Goal: Task Accomplishment & Management: Manage account settings

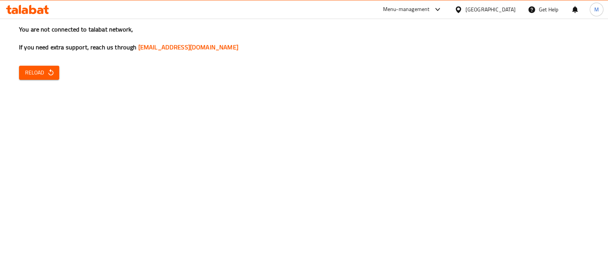
click at [43, 55] on div "You are not connected to talabat network, If you need extra support, reach us t…" at bounding box center [304, 139] width 608 height 278
click at [40, 71] on span "Reload" at bounding box center [39, 72] width 28 height 9
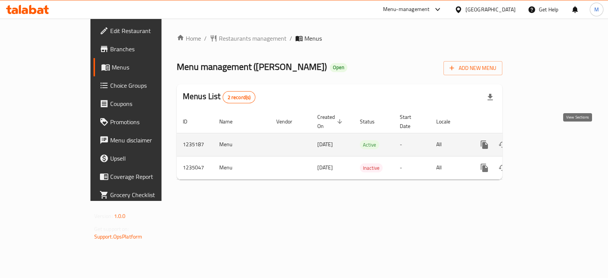
click at [544, 140] on icon "enhanced table" at bounding box center [538, 144] width 9 height 9
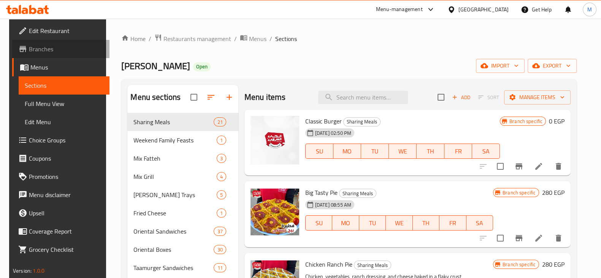
click at [58, 46] on span "Branches" at bounding box center [66, 48] width 74 height 9
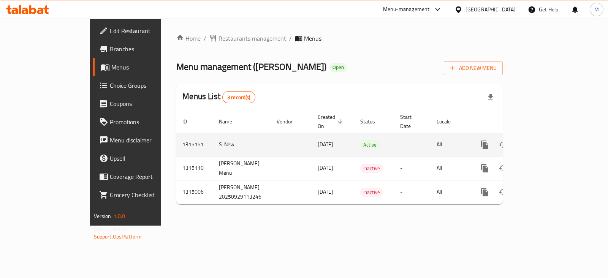
click at [549, 141] on link "enhanced table" at bounding box center [539, 145] width 18 height 18
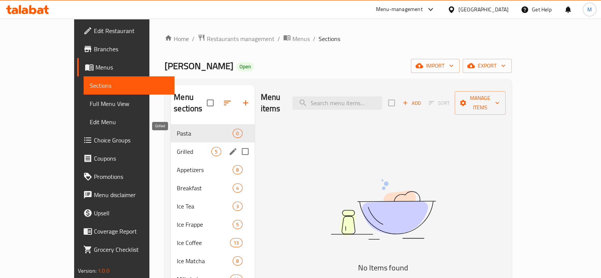
click at [177, 147] on span "Grilled" at bounding box center [194, 151] width 35 height 9
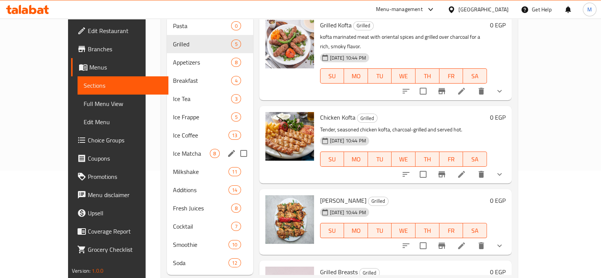
scroll to position [114, 0]
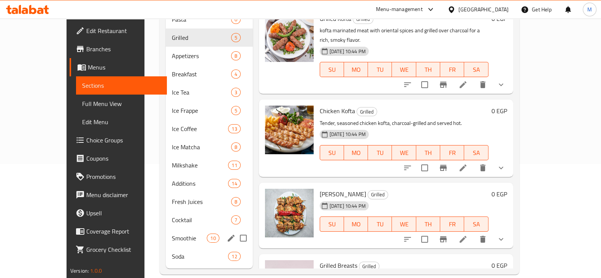
click at [172, 234] on span "Smoothie" at bounding box center [189, 238] width 35 height 9
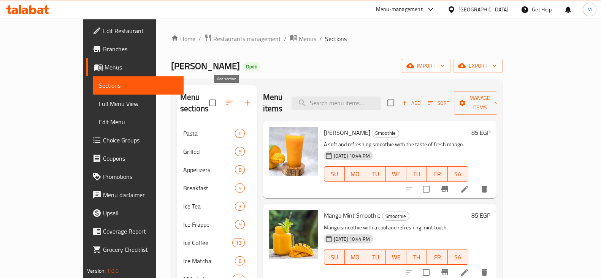
click at [243, 101] on icon "button" at bounding box center [247, 102] width 9 height 9
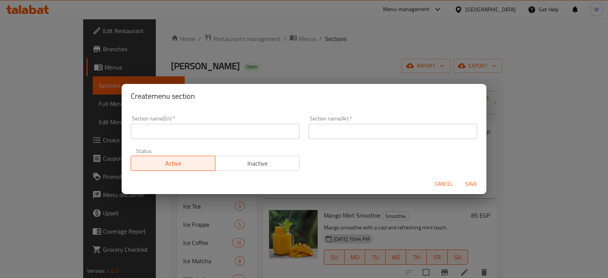
click at [354, 136] on input "text" at bounding box center [392, 131] width 169 height 15
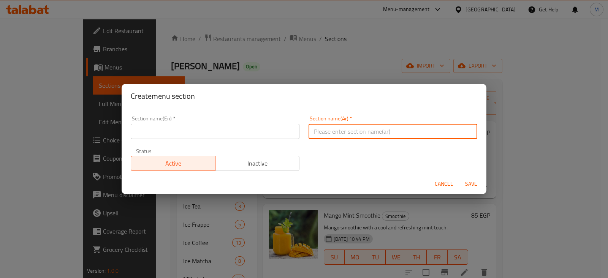
type input "h"
type input "أ"
click at [354, 136] on input "اطباق رئيسيه" at bounding box center [392, 131] width 169 height 15
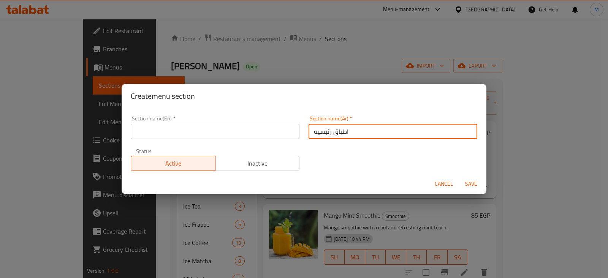
type input "اطباق رئيسيه"
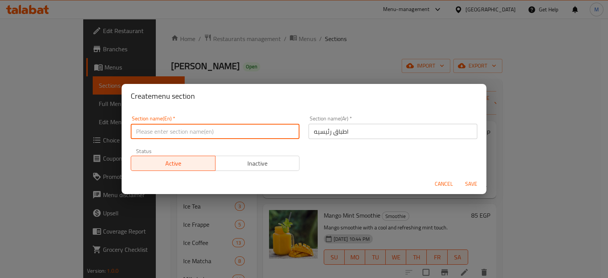
click at [204, 138] on input "text" at bounding box center [215, 131] width 169 height 15
paste input "Main dishes"
type input "Main dishes"
click at [459, 177] on button "Save" at bounding box center [471, 184] width 24 height 14
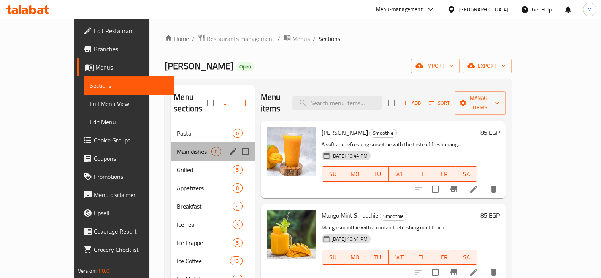
click at [171, 142] on div "Main dishes 0" at bounding box center [213, 151] width 84 height 18
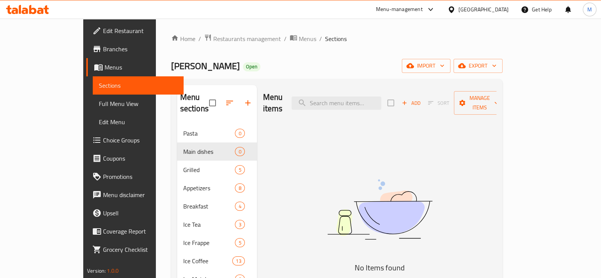
click at [421, 99] on span "Add" at bounding box center [410, 103] width 21 height 9
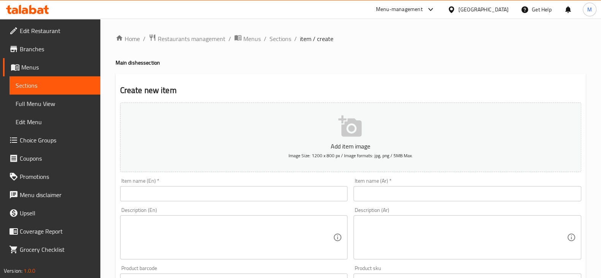
click at [414, 183] on div "Item name (Ar)   * Item name (Ar) *" at bounding box center [467, 189] width 228 height 23
click at [416, 191] on input "text" at bounding box center [467, 193] width 228 height 15
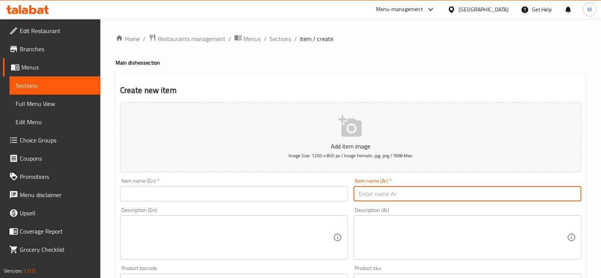
paste input "تشكن جريلد"
type input "تشكن جريلد"
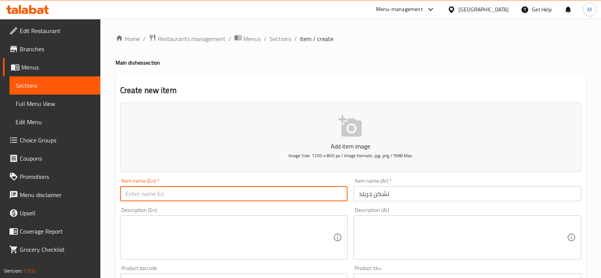
click at [168, 193] on input "text" at bounding box center [234, 193] width 228 height 15
paste input "Chicken Grilled"
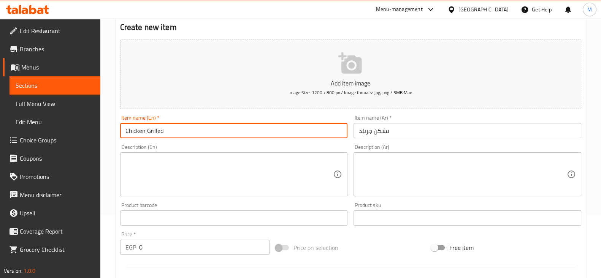
scroll to position [142, 0]
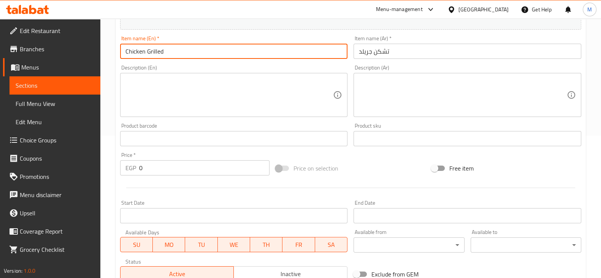
type input "Chicken Grilled"
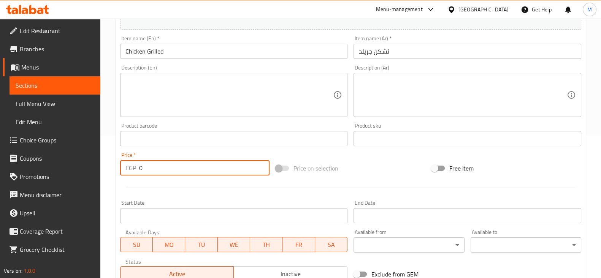
drag, startPoint x: 152, startPoint y: 172, endPoint x: 126, endPoint y: 171, distance: 25.9
click at [126, 171] on div "EGP 0 Price *" at bounding box center [195, 167] width 150 height 15
type input "250"
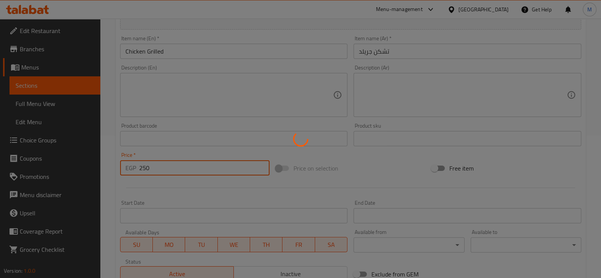
type input "0"
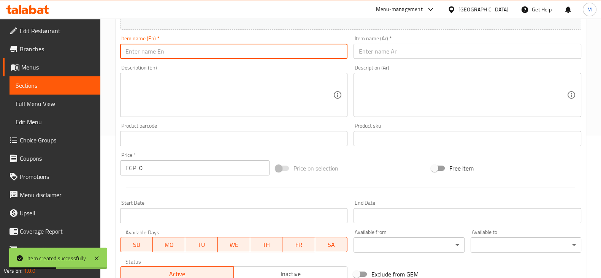
click at [245, 52] on input "text" at bounding box center [234, 51] width 228 height 15
paste input "Beef Fajita"
type input "Beef Fajita"
click at [380, 55] on input "text" at bounding box center [467, 51] width 228 height 15
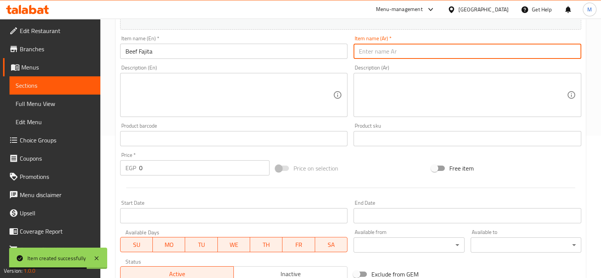
paste input "بيف فاهيتا"
type input "بيف فاهيتا"
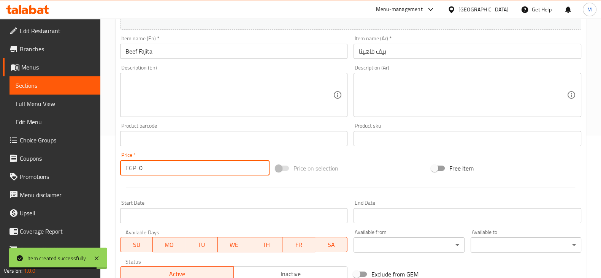
drag, startPoint x: 179, startPoint y: 166, endPoint x: 118, endPoint y: 165, distance: 61.2
click at [120, 166] on div "EGP 0 Price *" at bounding box center [195, 167] width 150 height 15
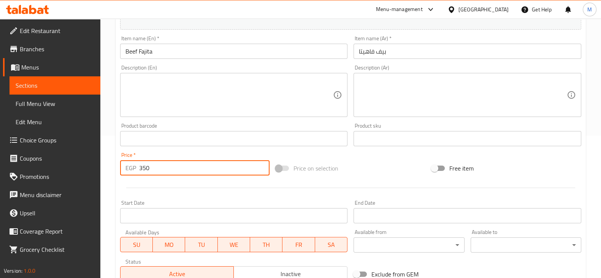
type input "350"
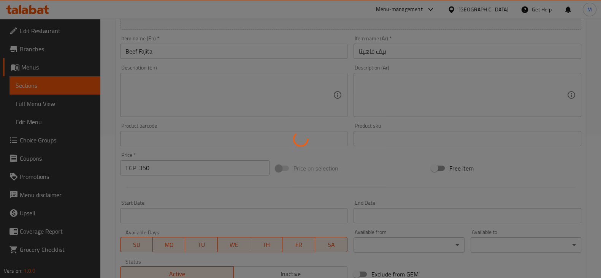
type input "0"
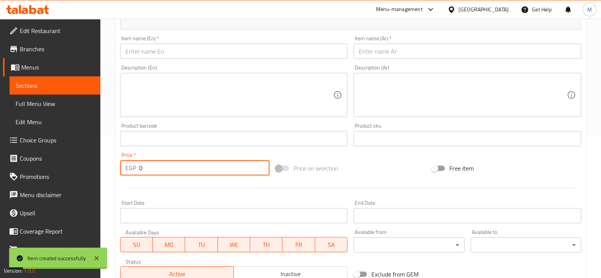
click at [391, 46] on input "text" at bounding box center [467, 51] width 228 height 15
paste input "Chicken Fajita"
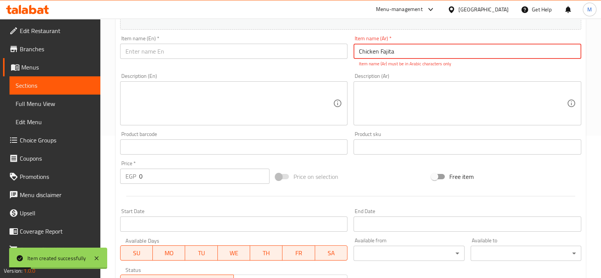
type input "Chicken Fajita"
click at [302, 49] on input "text" at bounding box center [234, 51] width 228 height 15
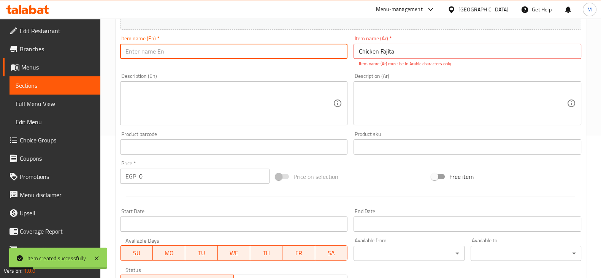
paste input "Chicken Fajita"
type input "Chicken Fajita"
click at [381, 52] on input "Chicken Fajita" at bounding box center [467, 51] width 228 height 15
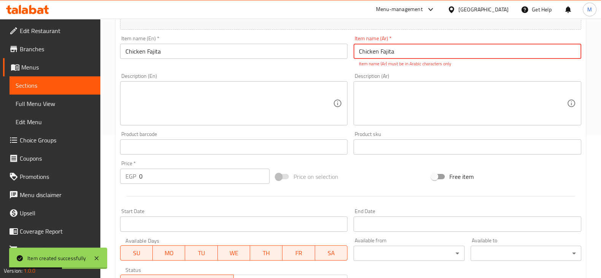
click at [381, 52] on input "Chicken Fajita" at bounding box center [467, 51] width 228 height 15
paste input "نشكن فاهيتا"
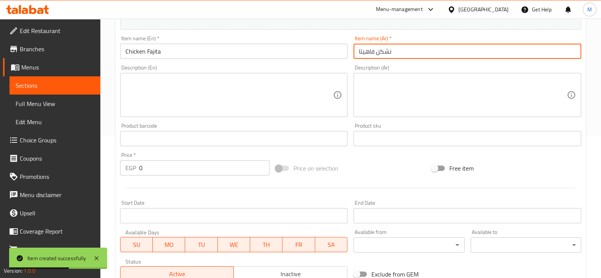
type input "نشكن فاهيتا"
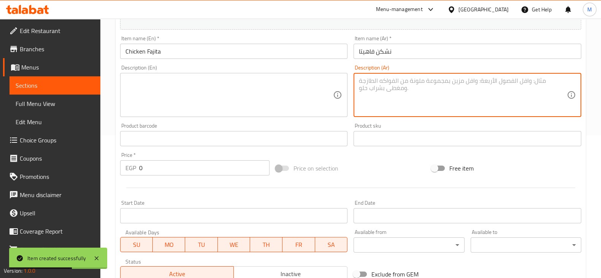
click at [390, 99] on textarea at bounding box center [463, 95] width 208 height 36
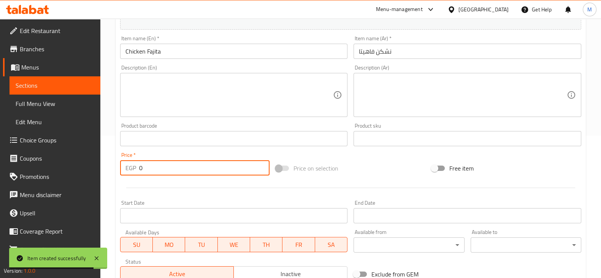
drag, startPoint x: 179, startPoint y: 166, endPoint x: 129, endPoint y: 159, distance: 49.9
click at [130, 159] on div "Price   * EGP 0 Price *" at bounding box center [195, 163] width 150 height 23
type input "250"
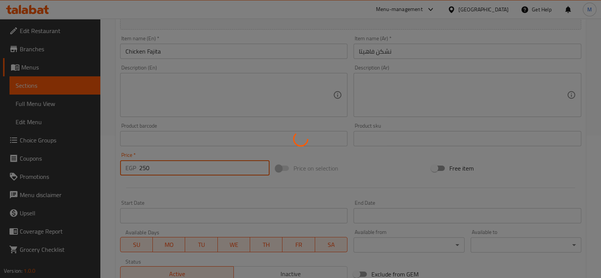
type input "0"
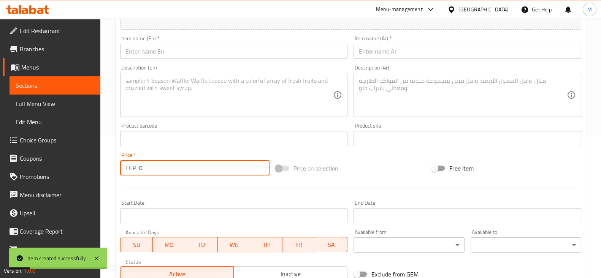
click at [245, 57] on input "text" at bounding box center [234, 51] width 228 height 15
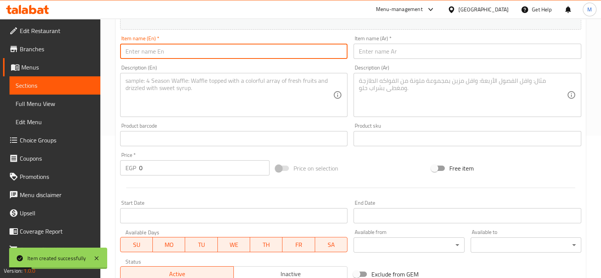
paste input "Cordon Bleu"
type input "Cordon Bleu"
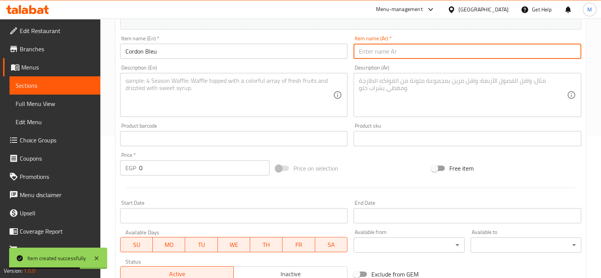
paste input "كوردون بلو"
type input "كوردون بلو"
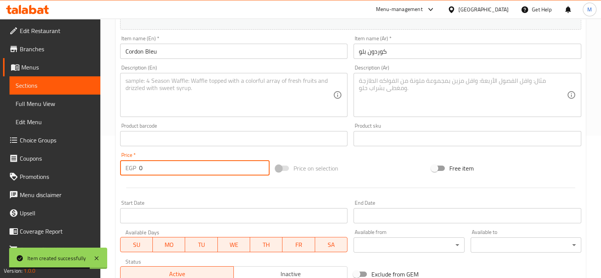
drag, startPoint x: 168, startPoint y: 170, endPoint x: 103, endPoint y: 170, distance: 65.0
click at [103, 170] on div "Home / Restaurants management / Menus / Sections / item / create Main dishes se…" at bounding box center [350, 135] width 500 height 518
type input "270"
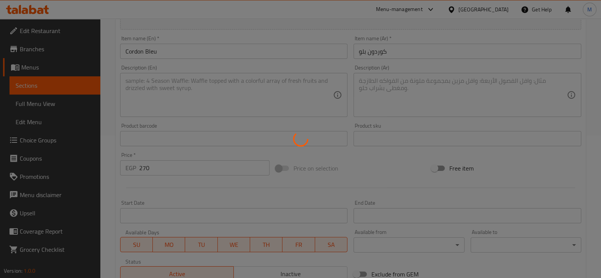
type input "0"
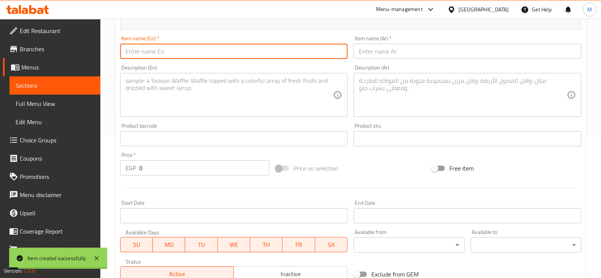
click at [232, 52] on input "text" at bounding box center [234, 51] width 228 height 15
paste input "Turkish Fatteh"
type input "Turkish Fatteh"
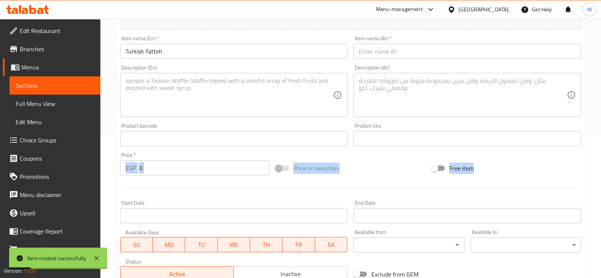
drag, startPoint x: 127, startPoint y: 172, endPoint x: 152, endPoint y: 168, distance: 25.7
click at [126, 169] on div "Add item image Image Size: 1200 x 800 px / Image formats: jpg, png / 5MB Max. I…" at bounding box center [350, 120] width 467 height 327
click at [156, 173] on input "0" at bounding box center [204, 167] width 131 height 15
click at [156, 170] on input "0" at bounding box center [204, 167] width 131 height 15
click at [154, 171] on input "0" at bounding box center [204, 167] width 131 height 15
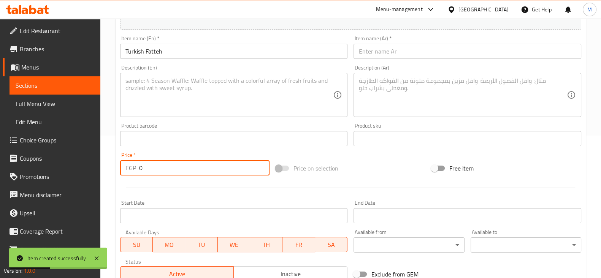
drag, startPoint x: 151, startPoint y: 172, endPoint x: 130, endPoint y: 166, distance: 21.7
click at [130, 166] on div "EGP 0 Price *" at bounding box center [195, 167] width 150 height 15
type input "290"
click at [406, 58] on input "text" at bounding box center [467, 51] width 228 height 15
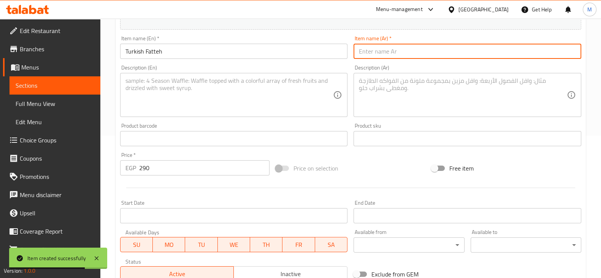
paste input "فتة"
type input "فتة"
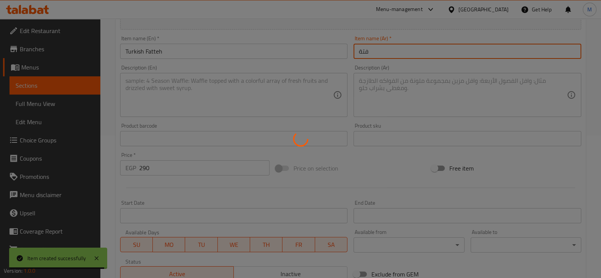
click at [380, 50] on div at bounding box center [300, 139] width 601 height 278
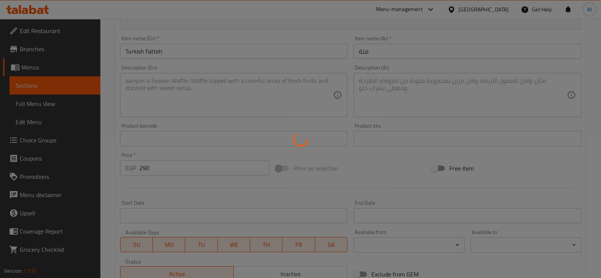
type input "0"
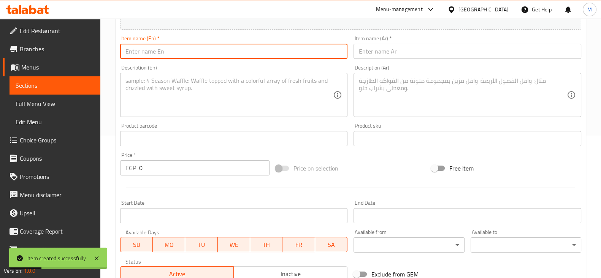
click at [246, 52] on input "text" at bounding box center [234, 51] width 228 height 15
paste input "Country Chicken"
type input "Country Chicken"
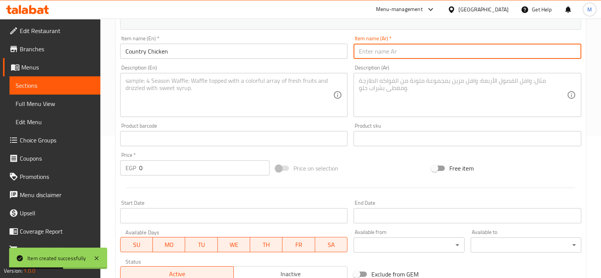
click at [364, 52] on input "text" at bounding box center [467, 51] width 228 height 15
paste input "تشكن كانتري"
type input "تشكن كانتري"
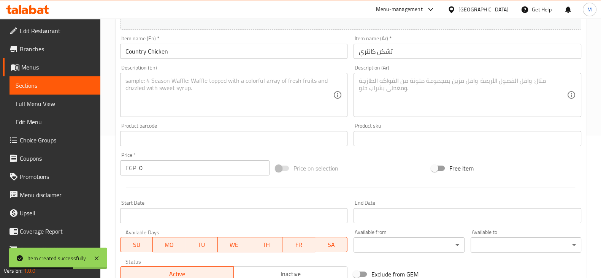
drag, startPoint x: 171, startPoint y: 158, endPoint x: 139, endPoint y: 170, distance: 33.9
click at [139, 170] on div "Price   * EGP 0 Price *" at bounding box center [195, 163] width 150 height 23
drag, startPoint x: 139, startPoint y: 170, endPoint x: 144, endPoint y: 166, distance: 6.3
click at [143, 167] on input "0" at bounding box center [204, 167] width 131 height 15
type input "270"
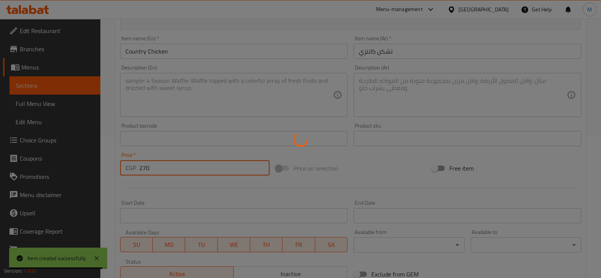
type input "0"
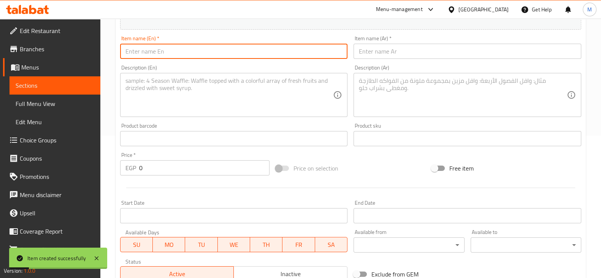
click at [191, 48] on input "text" at bounding box center [234, 51] width 228 height 15
paste input "Chicken Paneer"
type input "Chicken Paneer"
click at [372, 56] on input "text" at bounding box center [467, 51] width 228 height 15
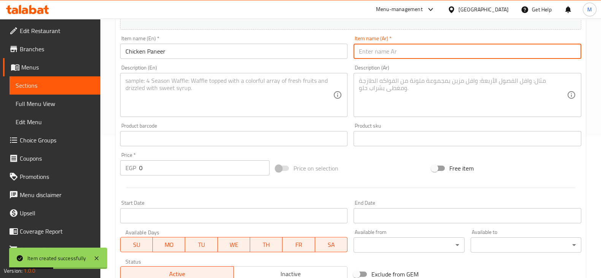
paste input "تشكن بانيه"
type input "تشكن بانيه"
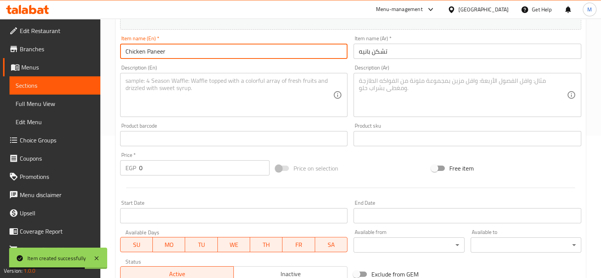
click at [185, 54] on input "Chicken Paneer" at bounding box center [234, 51] width 228 height 15
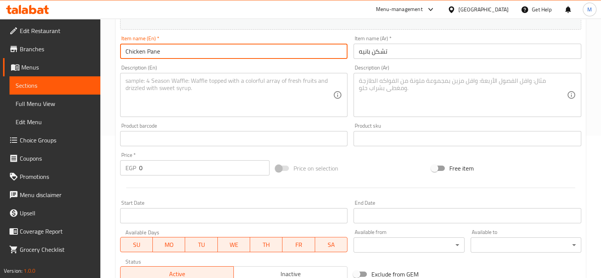
type input "Chicken Pane"
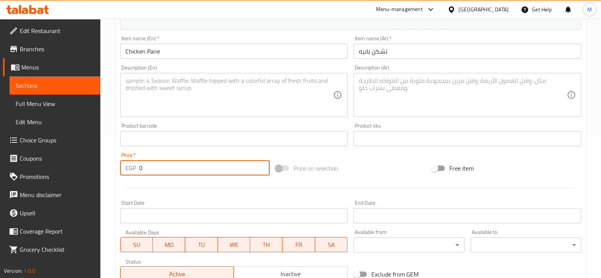
drag, startPoint x: 152, startPoint y: 165, endPoint x: 105, endPoint y: 171, distance: 47.4
click at [106, 171] on div "Home / Restaurants management / Menus / Sections / item / create Main dishes se…" at bounding box center [350, 135] width 500 height 518
type input "250"
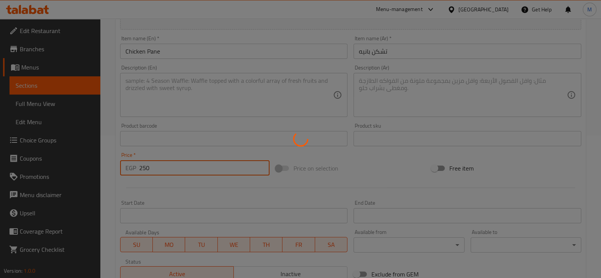
type input "0"
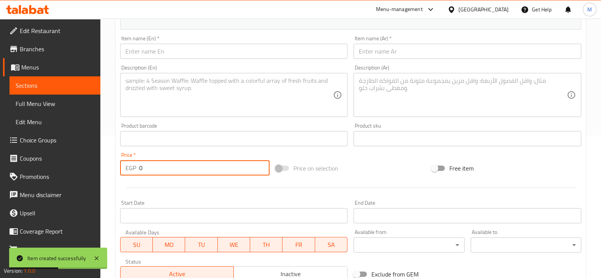
click at [187, 54] on input "text" at bounding box center [234, 51] width 228 height 15
paste input "Beef Piccata with Mushroom"
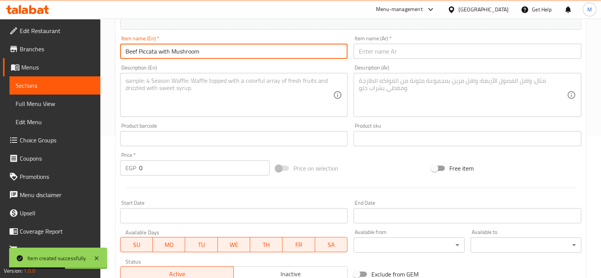
type input "Beef Piccata with Mushroom"
click at [360, 45] on input "text" at bounding box center [467, 51] width 228 height 15
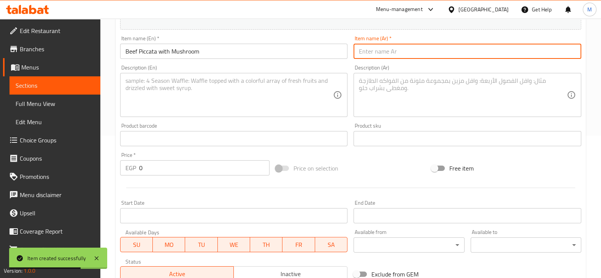
paste input "بيف بيكاتا مشروم"
type input "بيف بيكاتا مشروم"
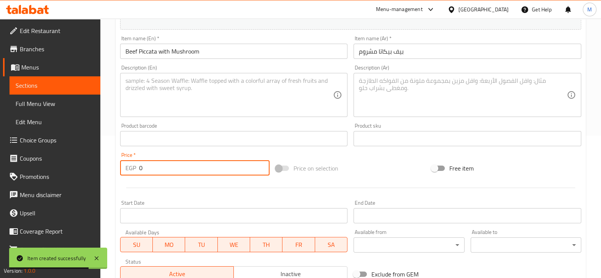
drag, startPoint x: 138, startPoint y: 171, endPoint x: 130, endPoint y: 166, distance: 9.6
click at [131, 168] on div "EGP 0 Price *" at bounding box center [195, 167] width 150 height 15
type input "350"
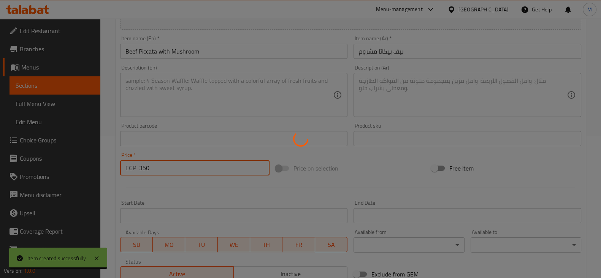
type input "0"
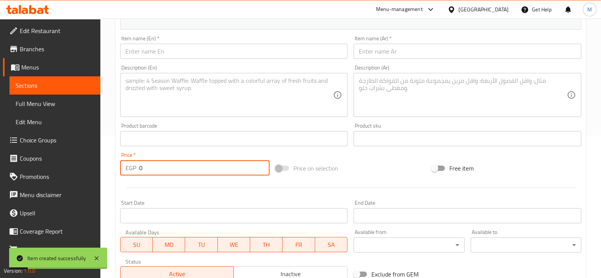
click at [171, 47] on input "text" at bounding box center [234, 51] width 228 height 15
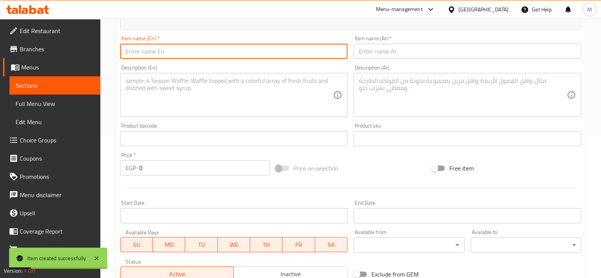
paste input "Beef Fillet (Pepper/Mushroom)"
type input "Beef Fillet (Pepper/Mushroom)"
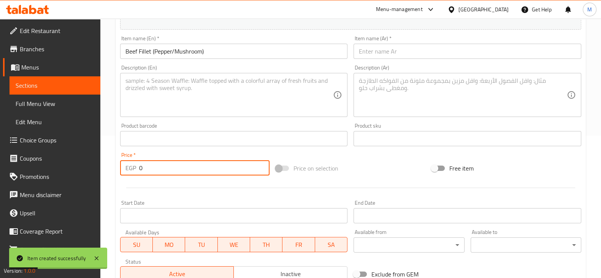
drag, startPoint x: 147, startPoint y: 166, endPoint x: 120, endPoint y: 162, distance: 26.4
click at [122, 165] on div "EGP 0 Price *" at bounding box center [195, 167] width 150 height 15
type input "399"
click at [400, 44] on input "text" at bounding box center [467, 51] width 228 height 15
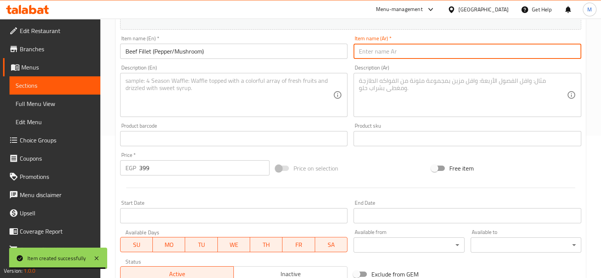
paste input "بيف فيليه (بيبر / مشروم)"
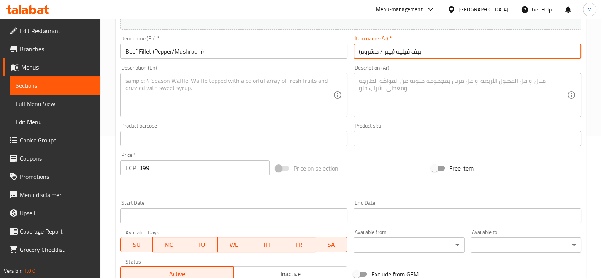
click at [388, 52] on input "بيف فيليه (بيبر / مشروم)" at bounding box center [467, 51] width 228 height 15
click at [384, 52] on input "بيف فيليه (بيبر / مشروم)" at bounding box center [467, 51] width 228 height 15
drag, startPoint x: 391, startPoint y: 51, endPoint x: 380, endPoint y: 54, distance: 11.7
click at [380, 54] on input "بيف فيليه (بيبر / مشروم)" at bounding box center [467, 51] width 228 height 15
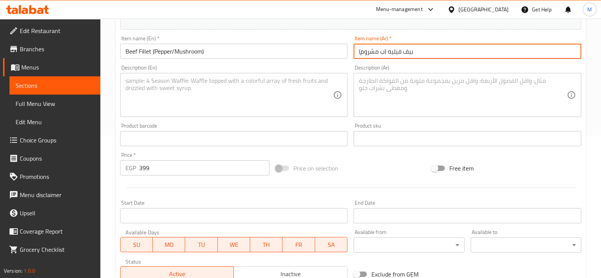
click at [381, 52] on input "بيف فيليه (ب مشروم)" at bounding box center [467, 51] width 228 height 15
type input "بيف فيليه ( مشروم)"
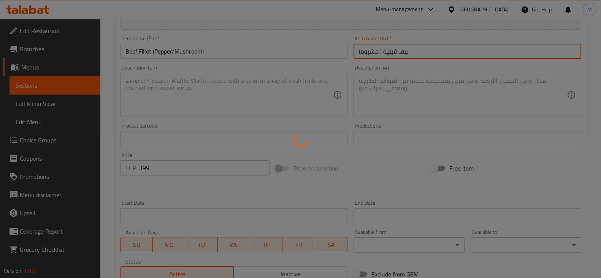
type input "0"
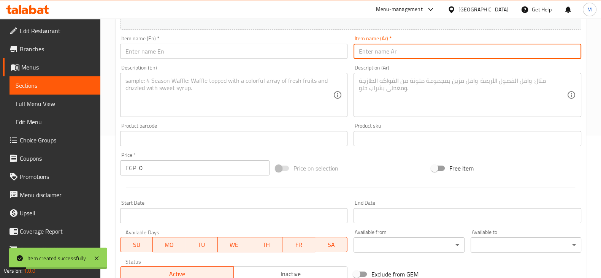
click at [185, 50] on input "text" at bounding box center [234, 51] width 228 height 15
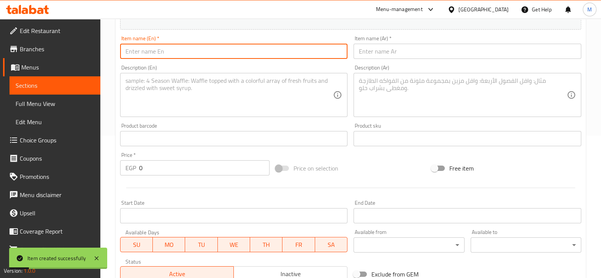
paste input "Mixed Grill"
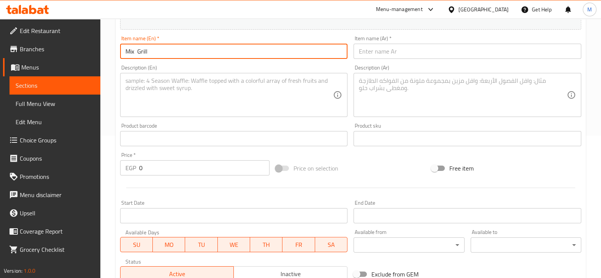
type input "Mix Grill"
click at [401, 52] on input "text" at bounding box center [467, 51] width 228 height 15
paste input "ميكس جريل"
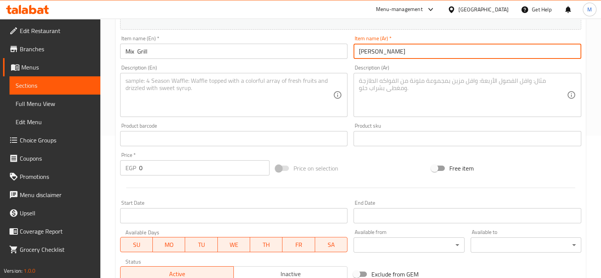
type input "ميكس جريل"
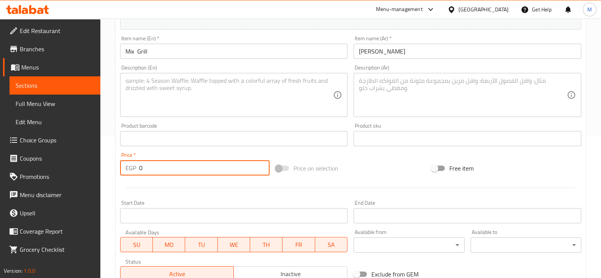
drag, startPoint x: 153, startPoint y: 166, endPoint x: 120, endPoint y: 161, distance: 33.4
click at [121, 163] on div "EGP 0 Price *" at bounding box center [195, 167] width 150 height 15
type input "290"
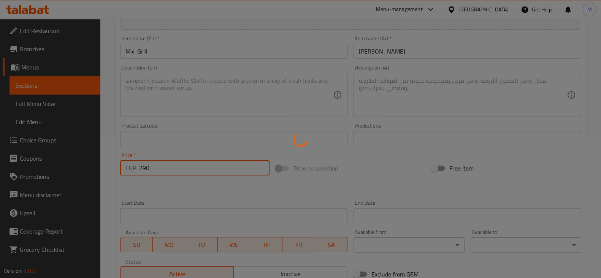
type input "0"
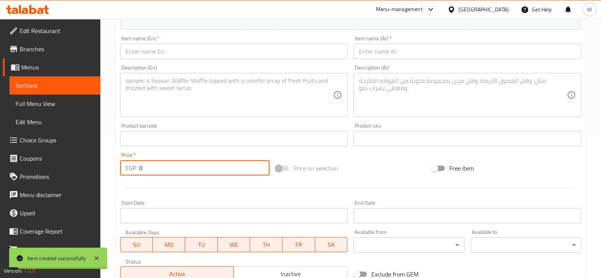
click at [221, 53] on input "text" at bounding box center [234, 51] width 228 height 15
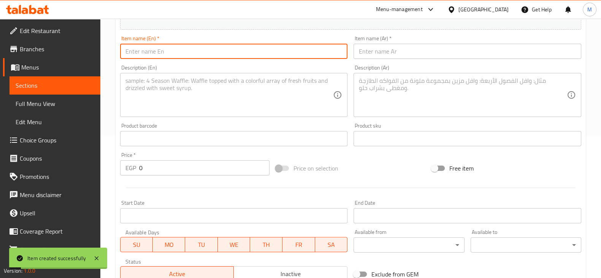
paste input "Shish Tawook"
type input "Shish Tawook"
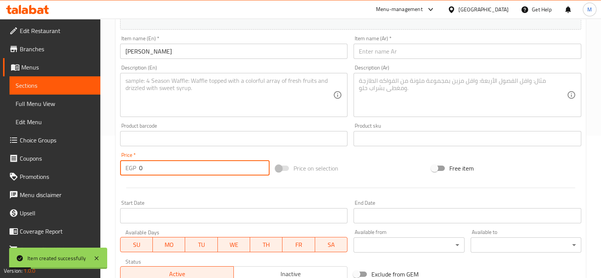
drag, startPoint x: 166, startPoint y: 167, endPoint x: 120, endPoint y: 168, distance: 46.4
click at [122, 168] on div "EGP 0 Price *" at bounding box center [195, 167] width 150 height 15
type input "230"
click at [381, 48] on input "text" at bounding box center [467, 51] width 228 height 15
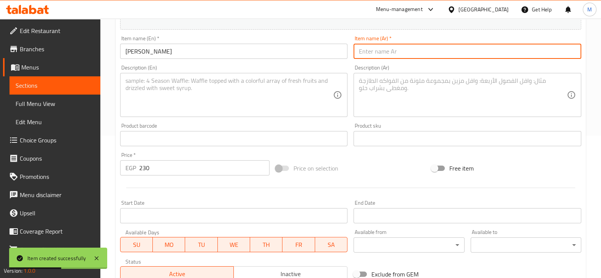
paste input "شيش طاووق"
type input "شيش طاووق"
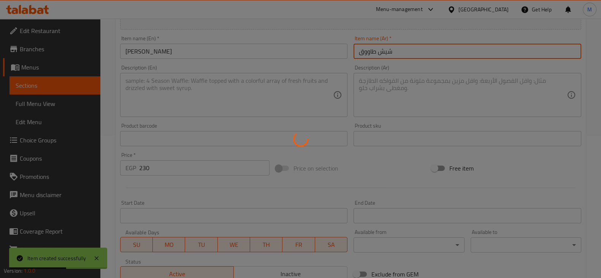
type input "0"
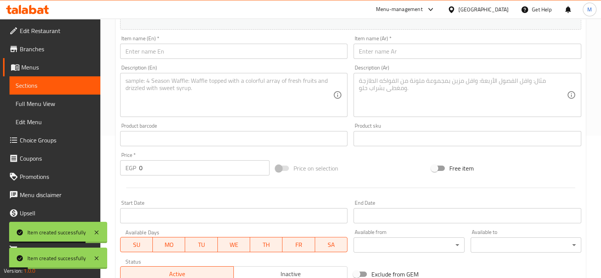
drag, startPoint x: 204, startPoint y: 62, endPoint x: 202, endPoint y: 54, distance: 7.5
click at [203, 62] on div "Item name (En)   * Item name (En) *" at bounding box center [234, 47] width 234 height 29
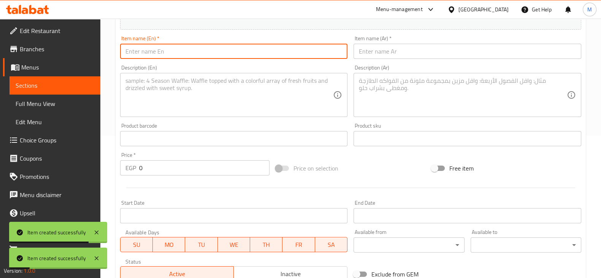
click at [202, 54] on input "text" at bounding box center [234, 51] width 228 height 15
paste input "Half Grilled Chicken"
type input "Half Grilled Chicken"
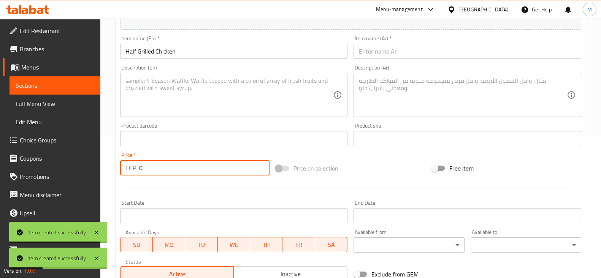
drag, startPoint x: 137, startPoint y: 172, endPoint x: 144, endPoint y: 166, distance: 9.1
click at [144, 166] on input "0" at bounding box center [204, 167] width 131 height 15
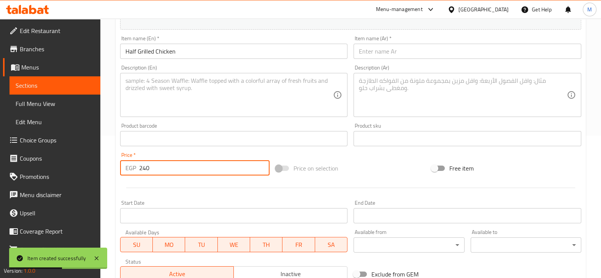
type input "240"
click at [363, 46] on input "text" at bounding box center [467, 51] width 228 height 15
paste input "نصف فراخ مشوي"
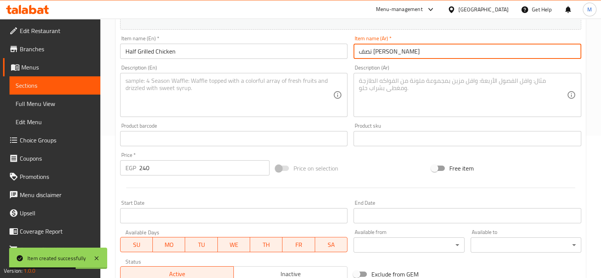
type input "نصف فراخ مشوي"
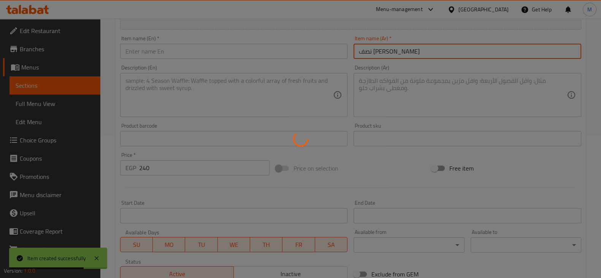
type input "0"
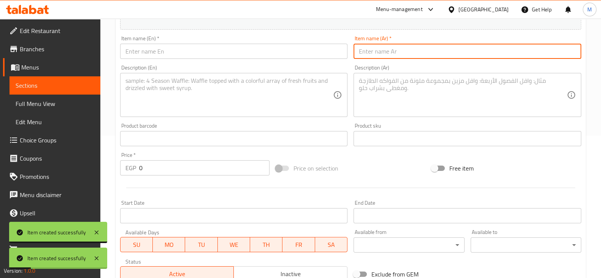
click at [218, 52] on input "text" at bounding box center [234, 51] width 228 height 15
paste input "Kofta"
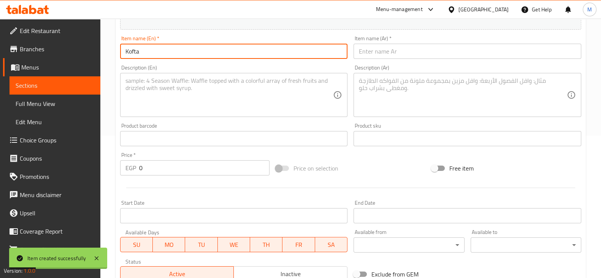
type input "Kofta"
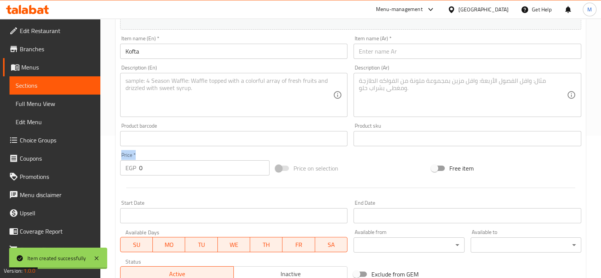
drag, startPoint x: 167, startPoint y: 150, endPoint x: 158, endPoint y: 155, distance: 9.7
click at [158, 155] on div "Price   * EGP 0 Price *" at bounding box center [195, 163] width 156 height 29
drag, startPoint x: 158, startPoint y: 172, endPoint x: 115, endPoint y: 165, distance: 43.4
click at [115, 165] on div "Home / Restaurants management / Menus / Sections / item / create Main dishes se…" at bounding box center [350, 135] width 500 height 518
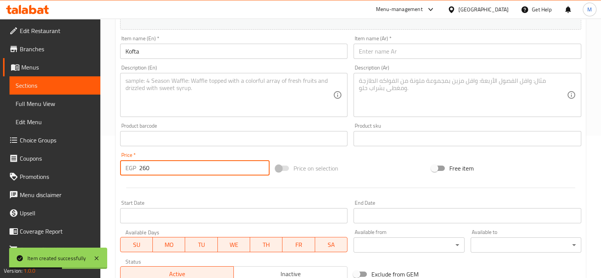
type input "260"
click at [387, 48] on input "text" at bounding box center [467, 51] width 228 height 15
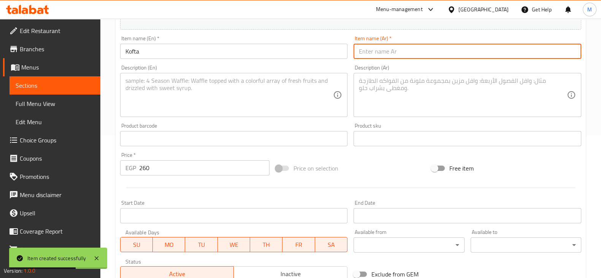
paste input "كفتة"
type input "كفتة"
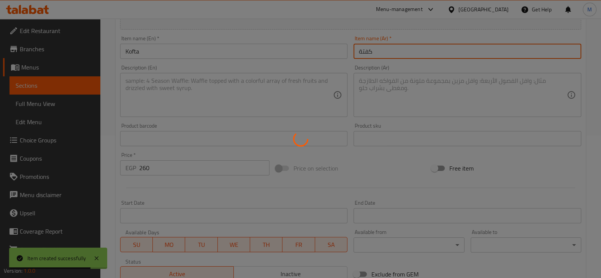
type input "0"
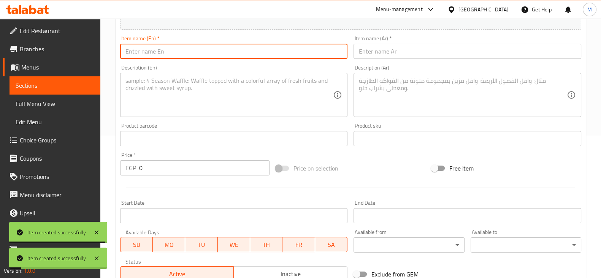
click at [192, 55] on input "text" at bounding box center [234, 51] width 228 height 15
paste input "Lamb Kabsa"
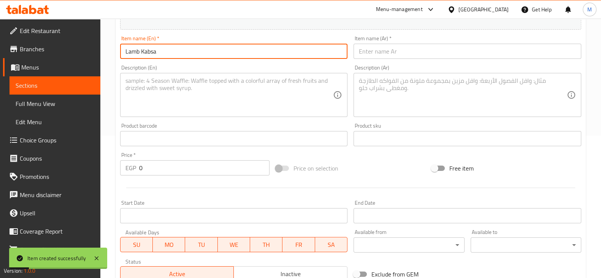
type input "Lamb Kabsa"
click at [408, 43] on div "Item name (Ar)   * Item name (Ar) *" at bounding box center [467, 47] width 228 height 23
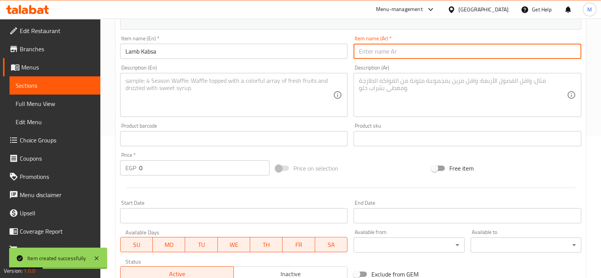
click at [408, 48] on input "text" at bounding box center [467, 51] width 228 height 15
paste input "كبسة لحم"
type input "كبسة لحم"
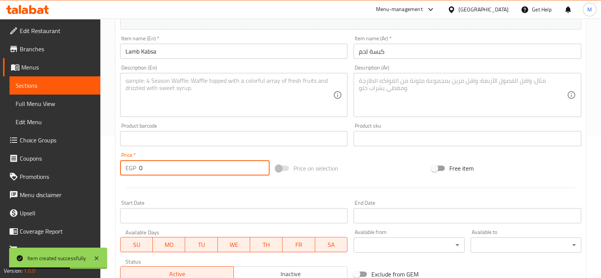
drag, startPoint x: 174, startPoint y: 166, endPoint x: 125, endPoint y: 169, distance: 49.5
click at [125, 169] on div "EGP 0 Price *" at bounding box center [195, 167] width 150 height 15
type input "290"
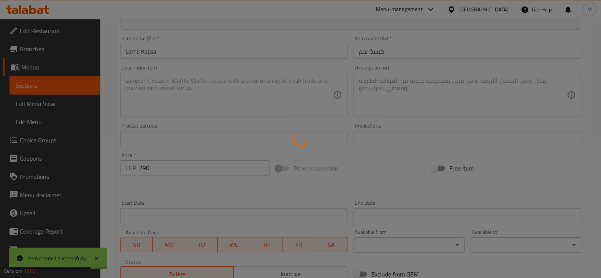
type input "0"
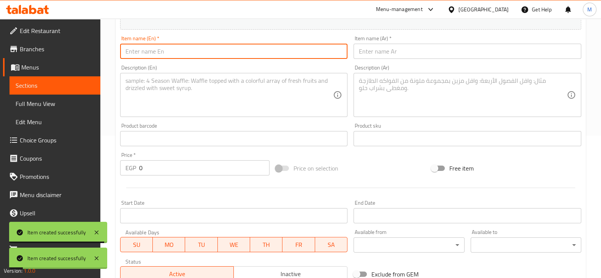
click at [292, 57] on input "text" at bounding box center [234, 51] width 228 height 15
paste input "Family Mixed Grill (4 Persons)"
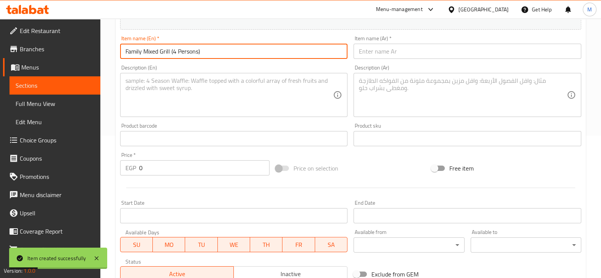
type input "Family Mixed Grill (4 Persons)"
click at [384, 50] on input "text" at bounding box center [467, 51] width 228 height 15
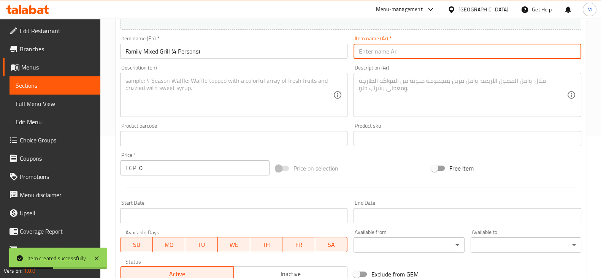
paste input "ميكس جريل عائلي (4 افراد)"
type input "ميكس جريل عائلي (4 افراد)"
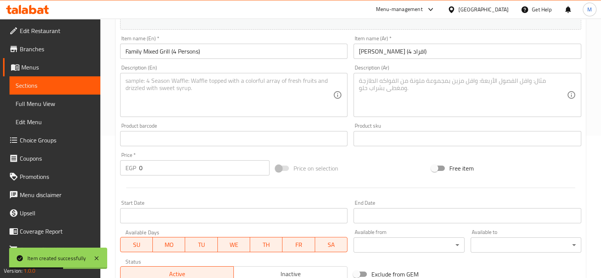
drag, startPoint x: 153, startPoint y: 176, endPoint x: 138, endPoint y: 175, distance: 15.6
click at [137, 176] on div "Price   * EGP 0 Price *" at bounding box center [195, 163] width 156 height 29
drag, startPoint x: 151, startPoint y: 169, endPoint x: 130, endPoint y: 171, distance: 21.0
click at [130, 171] on div "EGP 0 Price *" at bounding box center [195, 167] width 150 height 15
type input "1100"
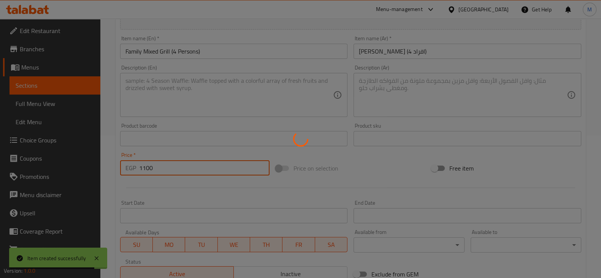
type input "0"
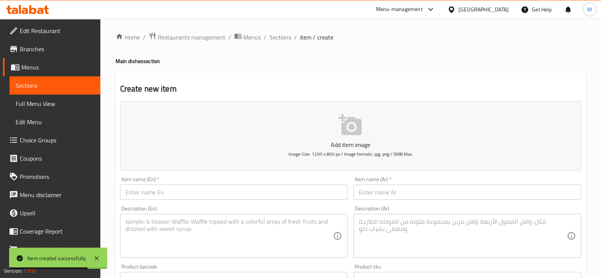
scroll to position [0, 0]
click at [271, 39] on span "Sections" at bounding box center [280, 38] width 22 height 9
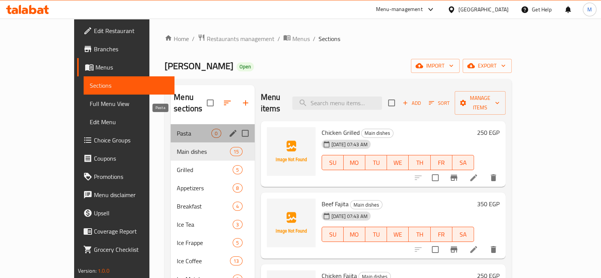
click at [177, 129] on span "Pasta" at bounding box center [194, 133] width 35 height 9
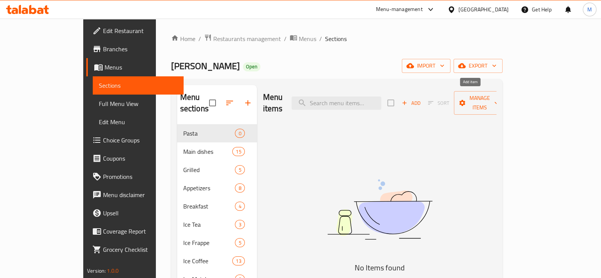
click at [421, 99] on span "Add" at bounding box center [410, 103] width 21 height 9
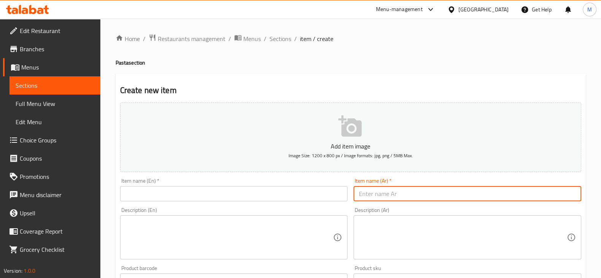
click at [389, 189] on input "text" at bounding box center [467, 193] width 228 height 15
type input "h"
click at [382, 193] on input "الفريدو" at bounding box center [467, 193] width 228 height 15
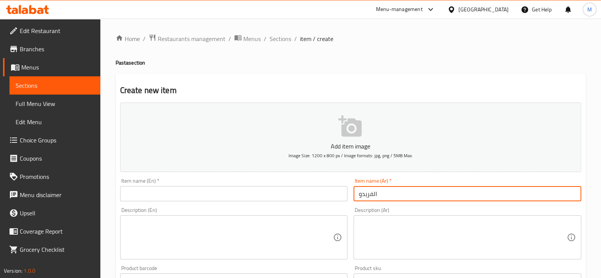
type input "الفريدو"
click at [170, 185] on div "Item name (En)   * Item name (En) *" at bounding box center [234, 189] width 228 height 23
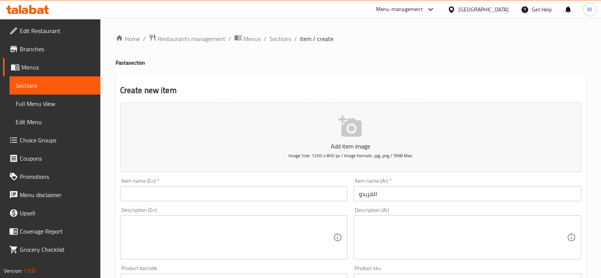
click at [170, 187] on input "text" at bounding box center [234, 193] width 228 height 15
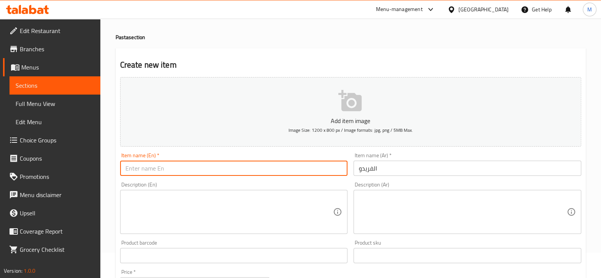
scroll to position [47, 0]
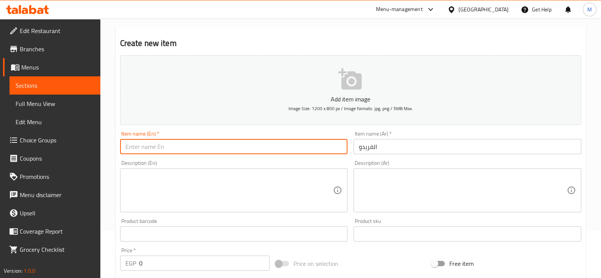
paste input "Alfredo"
type input "Alfredo"
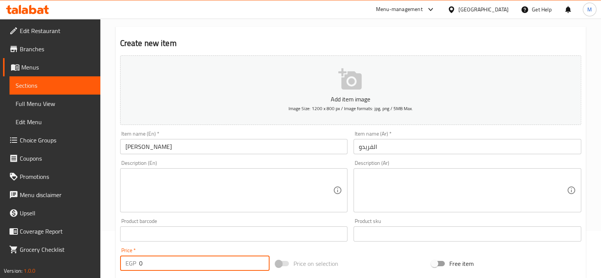
drag, startPoint x: 131, startPoint y: 267, endPoint x: 125, endPoint y: 262, distance: 7.8
click at [125, 262] on div "EGP 0 Price *" at bounding box center [195, 263] width 150 height 15
type input "180"
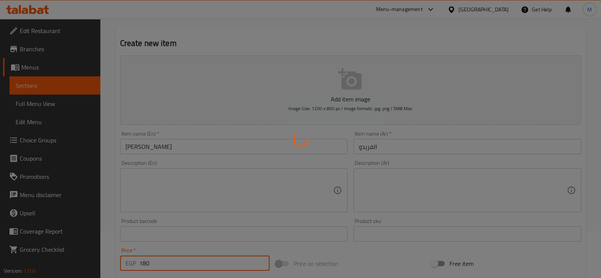
type input "0"
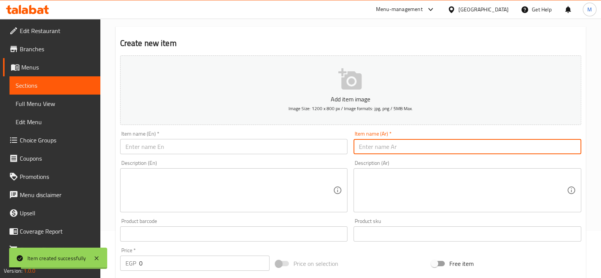
click at [422, 147] on input "text" at bounding box center [467, 146] width 228 height 15
type input "نجرسكو"
click at [422, 147] on input "نجرسكو" at bounding box center [467, 146] width 228 height 15
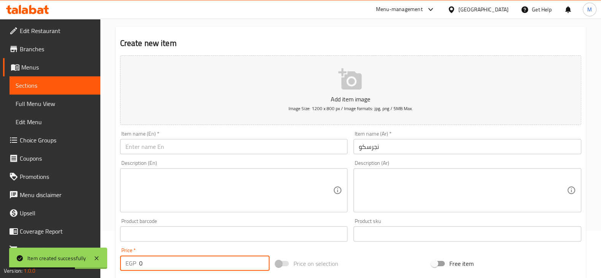
drag, startPoint x: 140, startPoint y: 263, endPoint x: 128, endPoint y: 262, distance: 12.2
click at [129, 262] on div "EGP 0 Price *" at bounding box center [195, 263] width 150 height 15
type input "180"
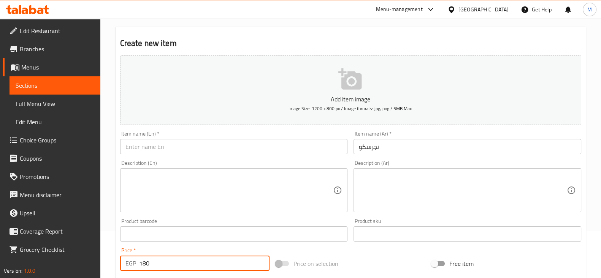
drag, startPoint x: 154, startPoint y: 151, endPoint x: 141, endPoint y: 158, distance: 15.1
click at [154, 152] on input "text" at bounding box center [234, 146] width 228 height 15
paste input "Negresco"
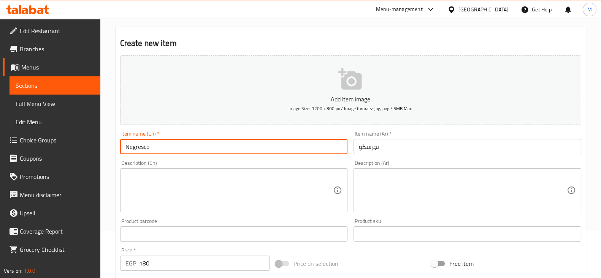
type input "Negresco"
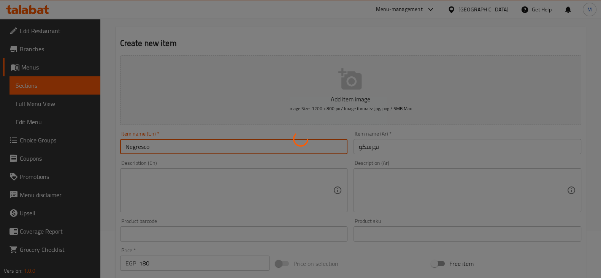
type input "0"
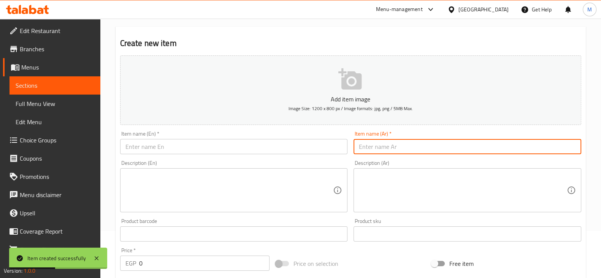
click at [410, 142] on input "text" at bounding box center [467, 146] width 228 height 15
click at [410, 142] on input "بيف بيبر" at bounding box center [467, 146] width 228 height 15
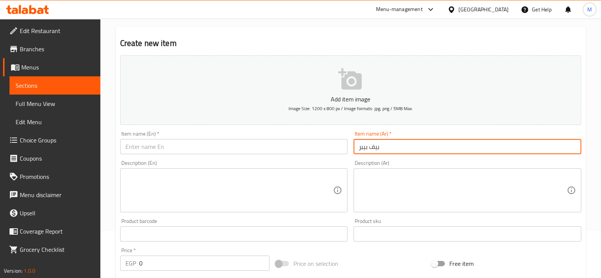
type input "بيف بيبر"
click at [167, 142] on input "text" at bounding box center [234, 146] width 228 height 15
paste input "Biff Pepper"
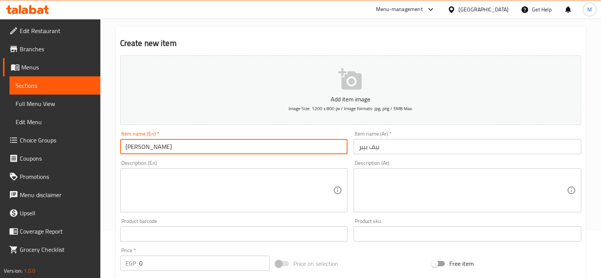
click at [130, 145] on input "Biff Pepper" at bounding box center [234, 146] width 228 height 15
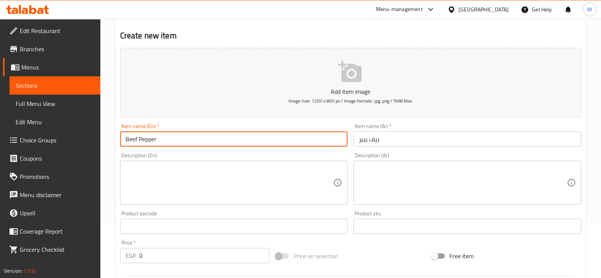
scroll to position [95, 0]
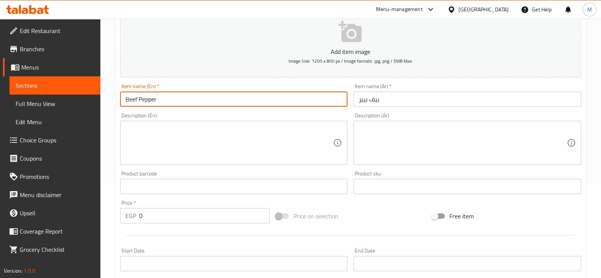
type input "Beef Pepper"
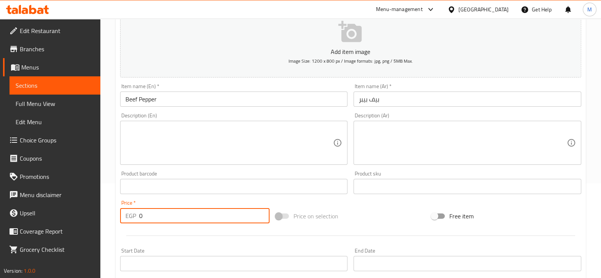
drag, startPoint x: 139, startPoint y: 221, endPoint x: 131, endPoint y: 220, distance: 7.7
click at [131, 220] on div "EGP 0 Price *" at bounding box center [195, 215] width 150 height 15
type input "24"
type input "240"
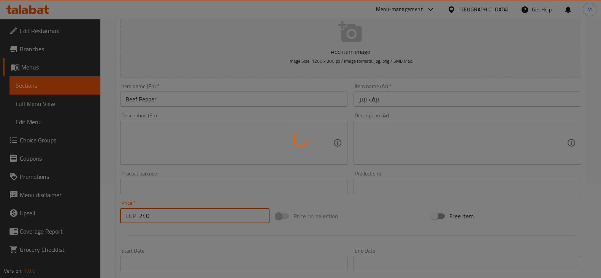
type input "0"
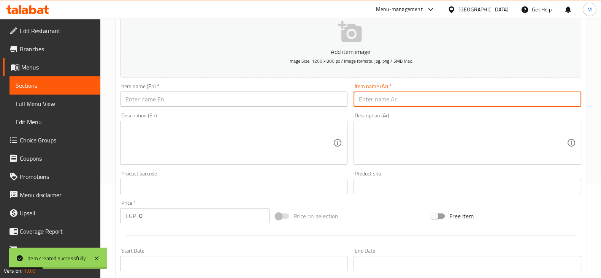
click at [398, 104] on input "text" at bounding box center [467, 99] width 228 height 15
click at [398, 104] on input "ميت بولز" at bounding box center [467, 99] width 228 height 15
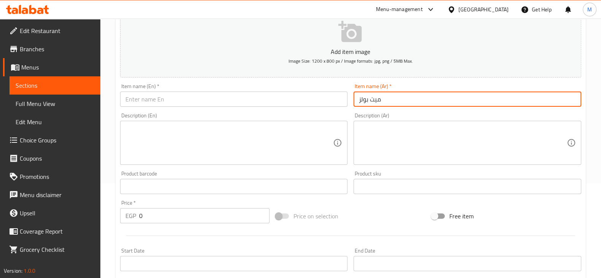
type input "ميت بولز"
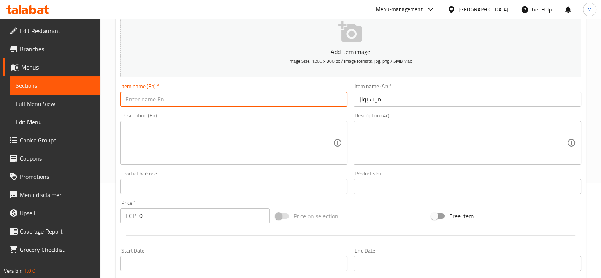
click at [181, 97] on input "text" at bounding box center [234, 99] width 228 height 15
paste input "Meet Bulls"
drag, startPoint x: 133, startPoint y: 101, endPoint x: 137, endPoint y: 100, distance: 4.2
click at [137, 100] on input "Meet Bulls" at bounding box center [234, 99] width 228 height 15
type input "Meat Bulls"
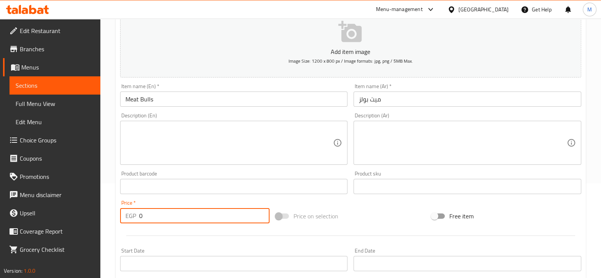
drag, startPoint x: 152, startPoint y: 221, endPoint x: 134, endPoint y: 218, distance: 18.1
click at [134, 218] on div "EGP 0 Price *" at bounding box center [195, 215] width 150 height 15
type input "180"
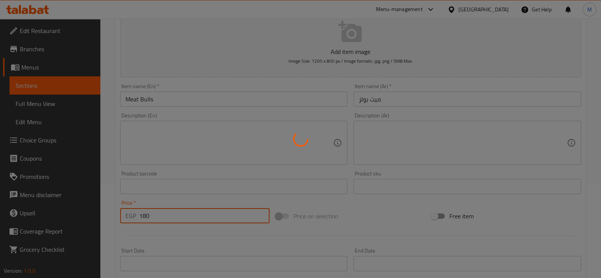
type input "0"
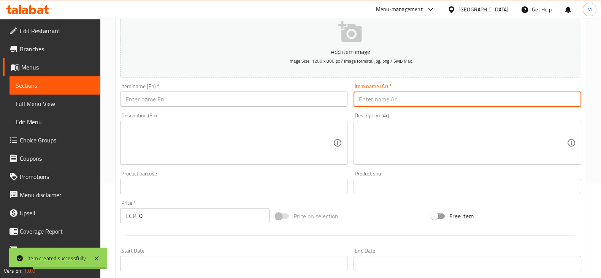
click at [375, 95] on input "text" at bounding box center [467, 99] width 228 height 15
click at [375, 95] on input "بشاميل لحم" at bounding box center [467, 99] width 228 height 15
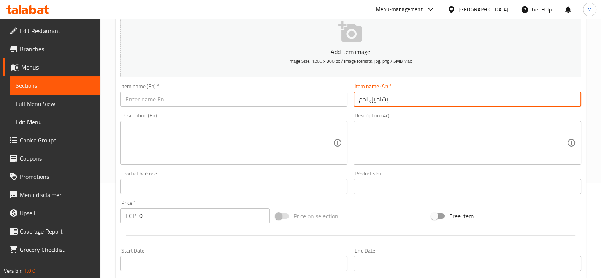
click at [365, 101] on input "بشاميل لحم" at bounding box center [467, 99] width 228 height 15
click at [365, 101] on input "بشاميل باللحم" at bounding box center [467, 99] width 228 height 15
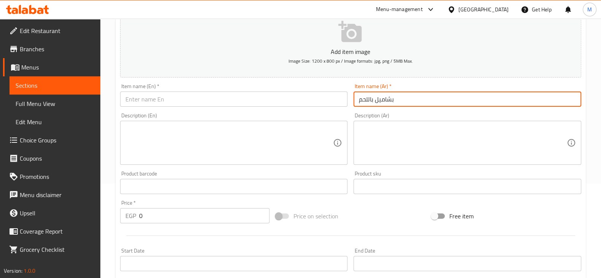
type input "بشاميل باللحم"
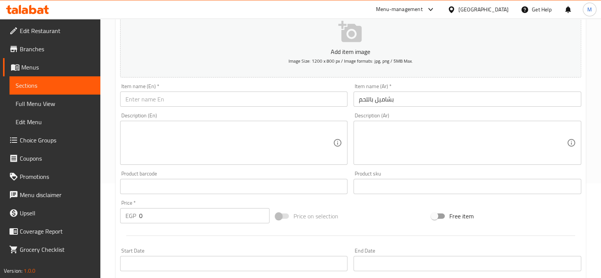
drag, startPoint x: 179, startPoint y: 84, endPoint x: 180, endPoint y: 112, distance: 28.2
click at [179, 84] on div "Item name (En)   * Item name (En) *" at bounding box center [234, 95] width 228 height 23
drag, startPoint x: 180, startPoint y: 112, endPoint x: 181, endPoint y: 101, distance: 10.7
click at [180, 113] on div "Description (En) Description (En)" at bounding box center [234, 139] width 228 height 52
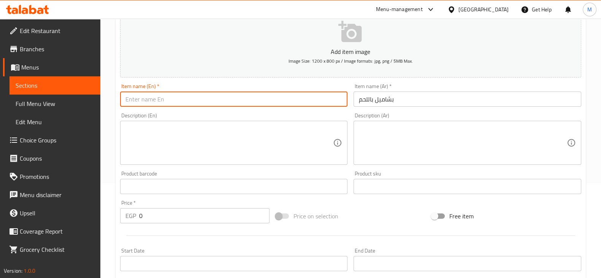
click at [181, 101] on input "text" at bounding box center [234, 99] width 228 height 15
paste input "Bechamel with meat"
type input "Bechamel with meat"
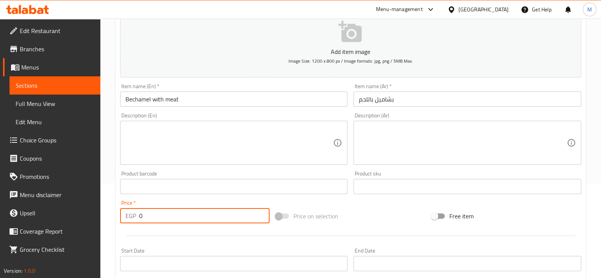
drag, startPoint x: 154, startPoint y: 217, endPoint x: 95, endPoint y: 204, distance: 60.8
click at [99, 206] on div "Edit Restaurant Branches Menus Sections Full Menu View Edit Menu Choice Groups …" at bounding box center [300, 183] width 601 height 518
type input "160"
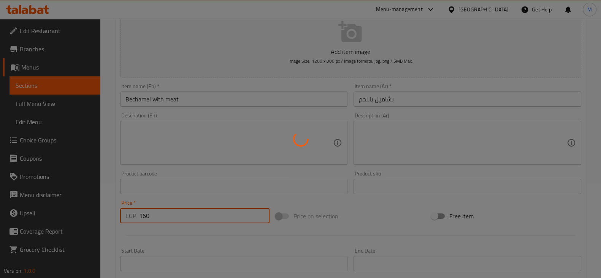
type input "0"
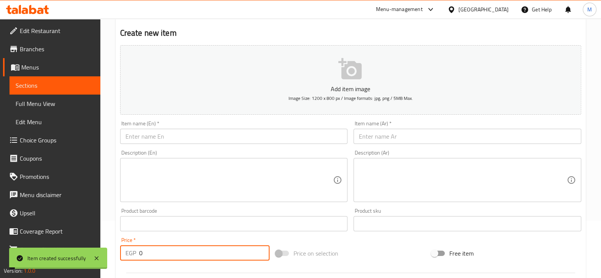
scroll to position [0, 0]
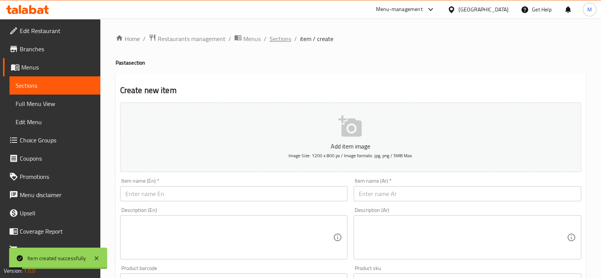
click at [278, 41] on span "Sections" at bounding box center [280, 38] width 22 height 9
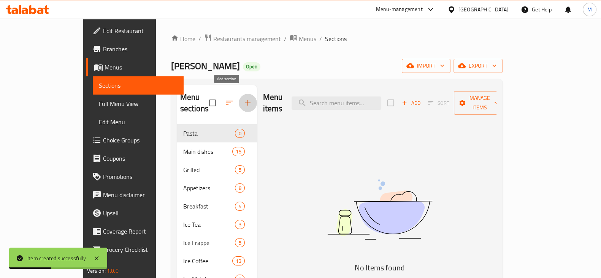
click at [239, 94] on button "button" at bounding box center [248, 103] width 18 height 18
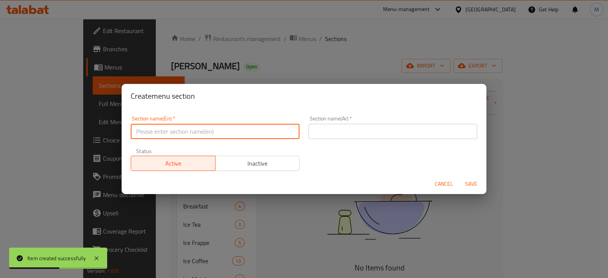
click at [200, 131] on input "text" at bounding box center [215, 131] width 169 height 15
type input "س"
type input "Sandwiches"
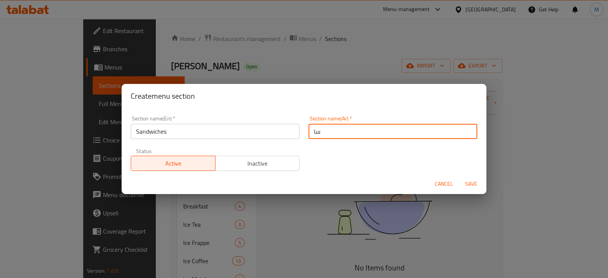
type input "س"
type input "الساندوشات"
click at [459, 177] on button "Save" at bounding box center [471, 184] width 24 height 14
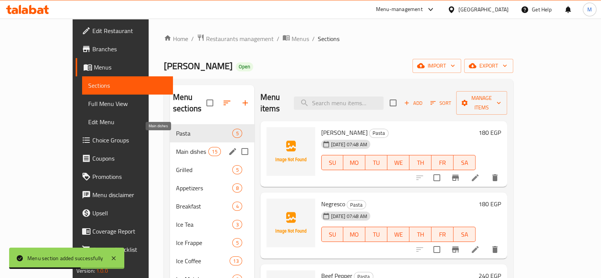
click at [176, 147] on span "Main dishes" at bounding box center [192, 151] width 32 height 9
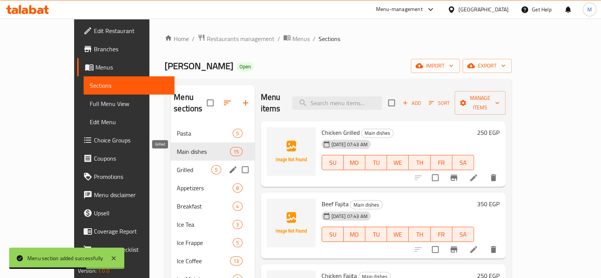
click at [177, 165] on span "Grilled" at bounding box center [194, 169] width 35 height 9
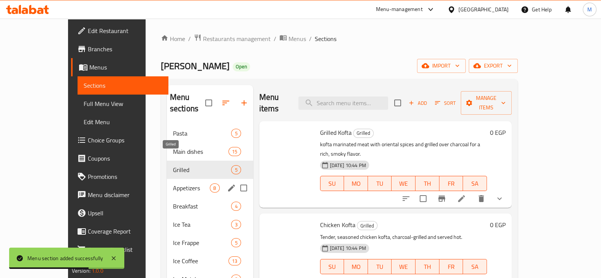
click at [167, 179] on div "Appetizers 8" at bounding box center [210, 188] width 86 height 18
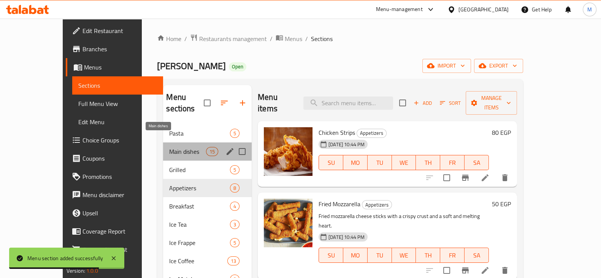
click at [169, 147] on span "Main dishes" at bounding box center [187, 151] width 36 height 9
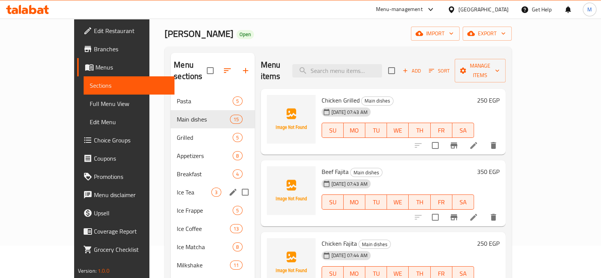
scroll to position [47, 0]
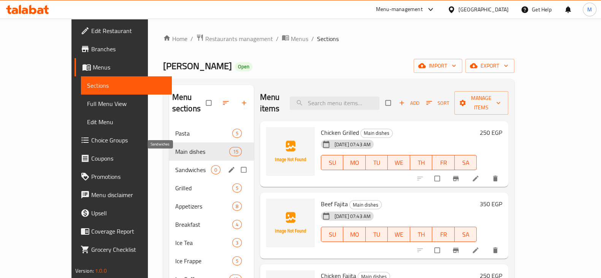
click at [175, 165] on span "Sandwiches" at bounding box center [193, 169] width 36 height 9
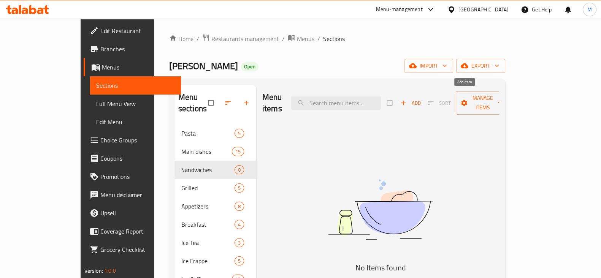
click at [421, 99] on span "Add" at bounding box center [410, 103] width 21 height 9
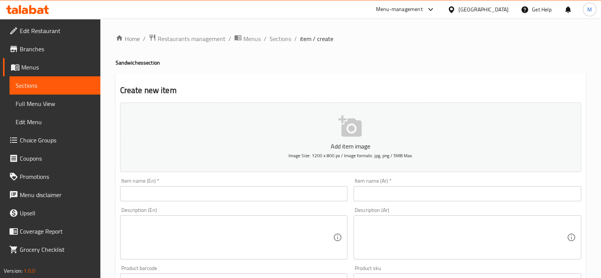
click at [429, 183] on div "Item name (Ar)   * Item name (Ar) *" at bounding box center [467, 189] width 228 height 23
click at [437, 205] on div "Description (Ar) Description (Ar)" at bounding box center [467, 233] width 234 height 58
click at [428, 204] on div "Item name (Ar)   * Item name (Ar) *" at bounding box center [467, 189] width 234 height 29
click at [433, 189] on input "text" at bounding box center [467, 193] width 228 height 15
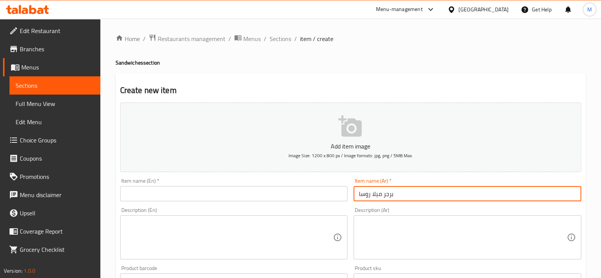
click at [433, 189] on input "برجر ميلا روسا" at bounding box center [467, 193] width 228 height 15
type input "برجر ميلا روسا"
click at [179, 193] on input "text" at bounding box center [234, 193] width 228 height 15
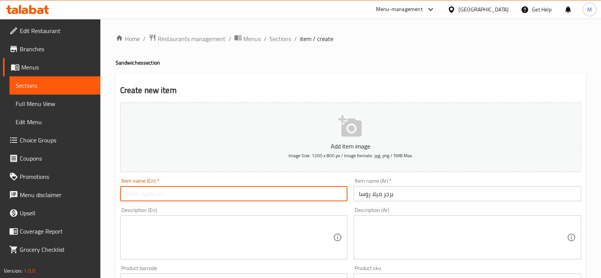
paste input "Mila Rossa Burger"
drag, startPoint x: 133, startPoint y: 196, endPoint x: 129, endPoint y: 198, distance: 4.4
click at [129, 198] on input "Mila Rossa Burger" at bounding box center [234, 193] width 228 height 15
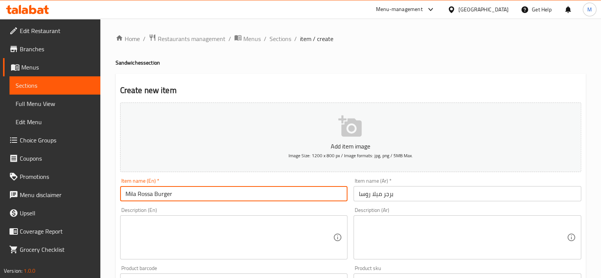
click at [129, 198] on input "Mila Rossa Burger" at bounding box center [234, 193] width 228 height 15
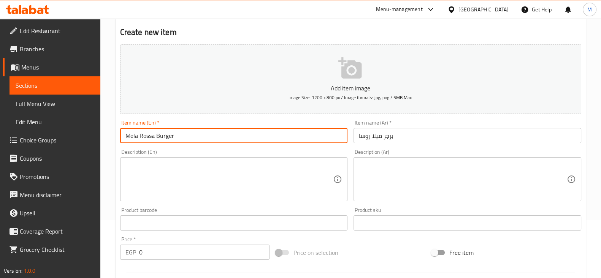
scroll to position [95, 0]
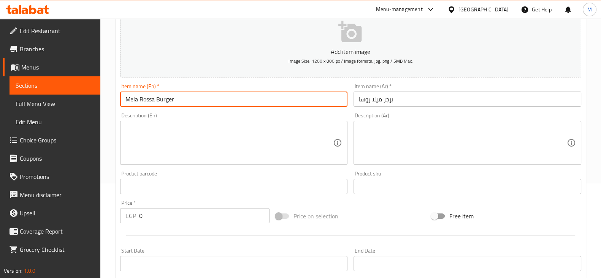
type input "Mela Rossa Burger"
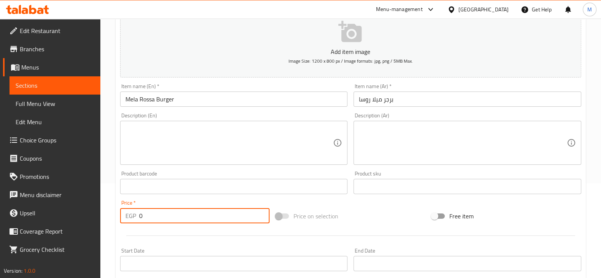
drag, startPoint x: 147, startPoint y: 209, endPoint x: 138, endPoint y: 213, distance: 10.2
click at [138, 213] on div "EGP 0 Price *" at bounding box center [195, 215] width 150 height 15
type input "150"
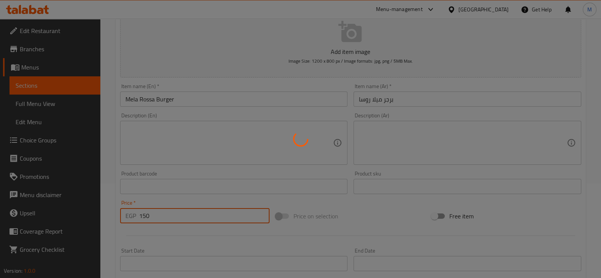
type input "0"
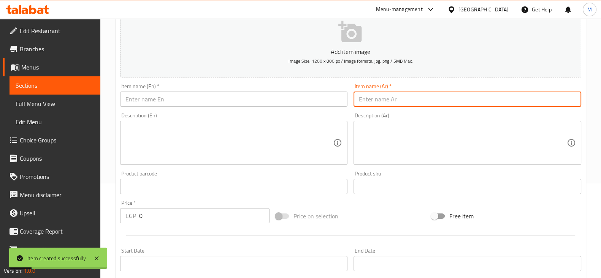
click at [443, 96] on input "text" at bounding box center [467, 99] width 228 height 15
click at [375, 102] on input "ستيك ستندوتش" at bounding box center [467, 99] width 228 height 15
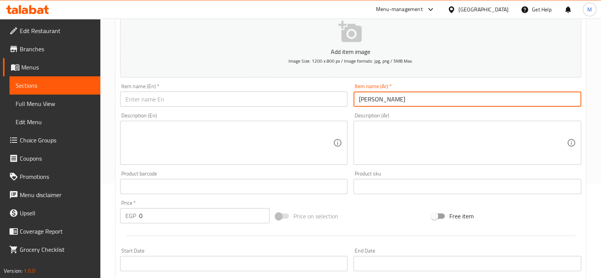
click at [379, 100] on input "ستيك ستندوتش" at bounding box center [467, 99] width 228 height 15
click at [372, 102] on input "ستيك ساندوتش" at bounding box center [467, 99] width 228 height 15
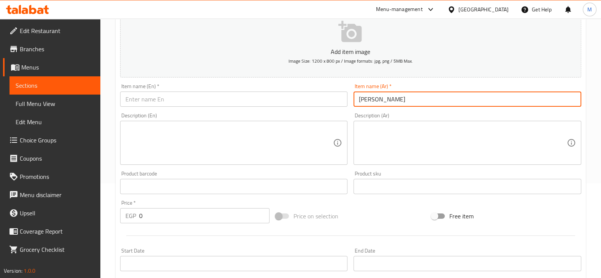
click at [372, 102] on input "ستيك ساندوتش" at bounding box center [467, 99] width 228 height 15
type input "ستيك ساندوتش"
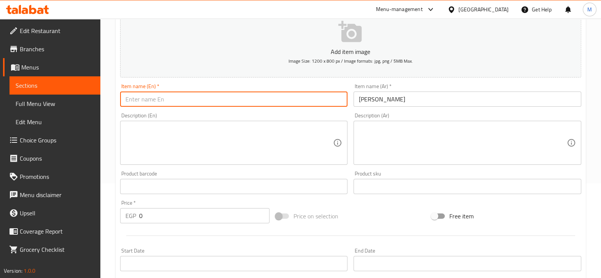
click at [201, 104] on input "text" at bounding box center [234, 99] width 228 height 15
paste input "Steak sandwich"
type input "Steak sandwich"
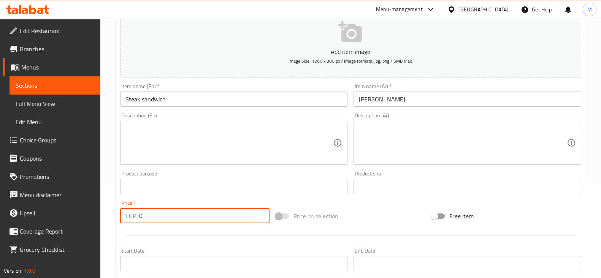
drag, startPoint x: 148, startPoint y: 207, endPoint x: 136, endPoint y: 212, distance: 12.8
click at [136, 212] on div "Price   * EGP 0 Price *" at bounding box center [195, 211] width 150 height 23
type input "160"
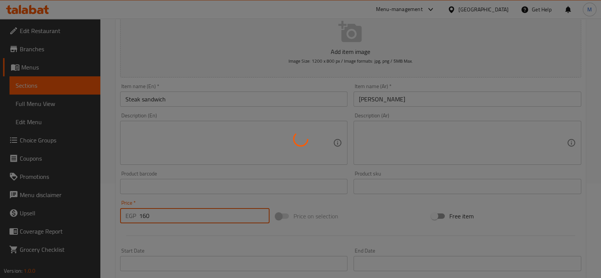
type input "0"
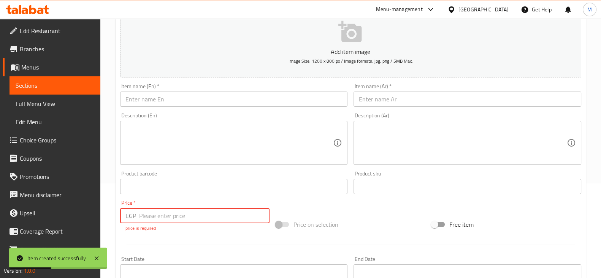
click at [368, 92] on input "text" at bounding box center [467, 99] width 228 height 15
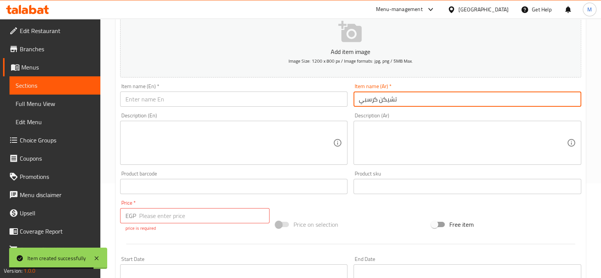
click at [368, 92] on input "تشيكن كرسبي" at bounding box center [467, 99] width 228 height 15
type input "تشيكن كرسبي"
click at [150, 213] on input "number" at bounding box center [204, 215] width 131 height 15
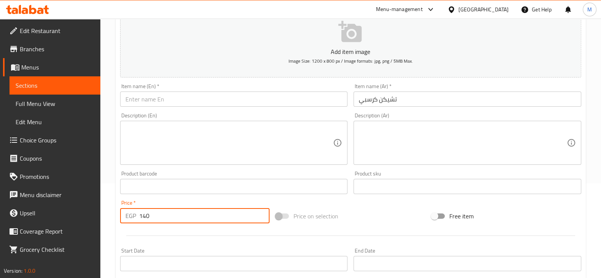
type input "140"
click at [196, 92] on input "text" at bounding box center [234, 99] width 228 height 15
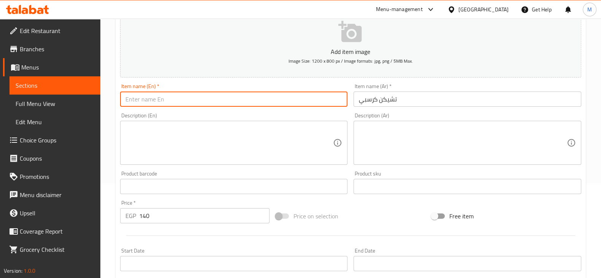
paste input "Crispy Chicken"
type input "Crispy Chicken"
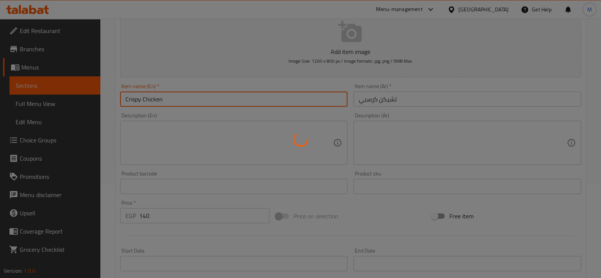
type input "0"
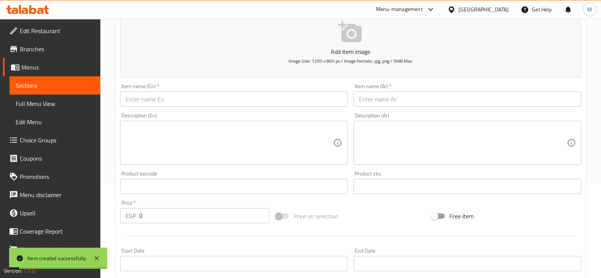
drag, startPoint x: 35, startPoint y: 14, endPoint x: 39, endPoint y: 9, distance: 5.7
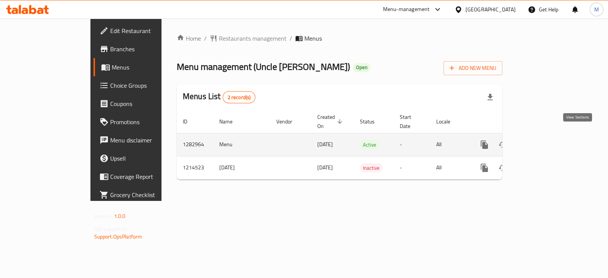
click at [544, 140] on icon "enhanced table" at bounding box center [538, 144] width 9 height 9
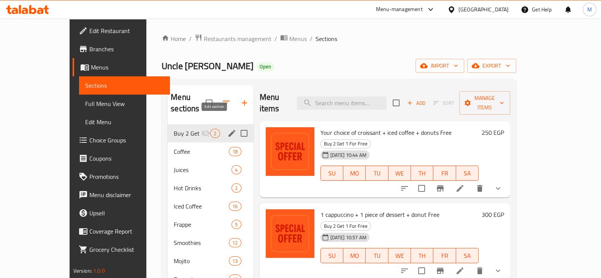
click at [228, 130] on icon "edit" at bounding box center [231, 133] width 7 height 7
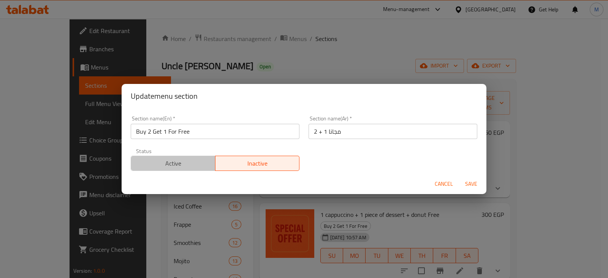
click at [179, 162] on span "Active" at bounding box center [173, 163] width 78 height 11
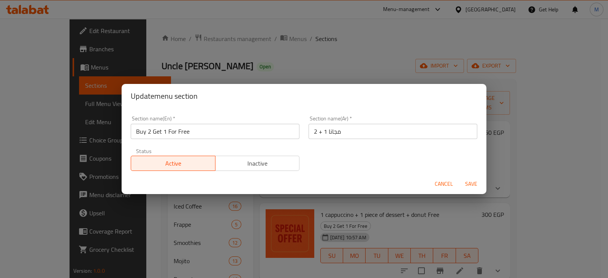
click at [474, 185] on span "Save" at bounding box center [471, 183] width 18 height 9
